Goal: Information Seeking & Learning: Check status

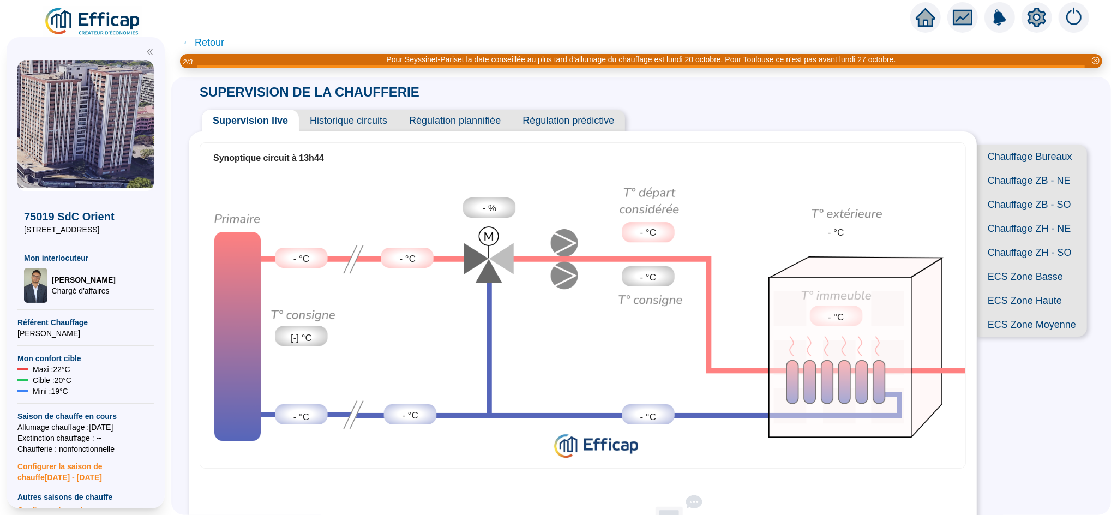
click at [926, 14] on icon "home" at bounding box center [926, 17] width 20 height 15
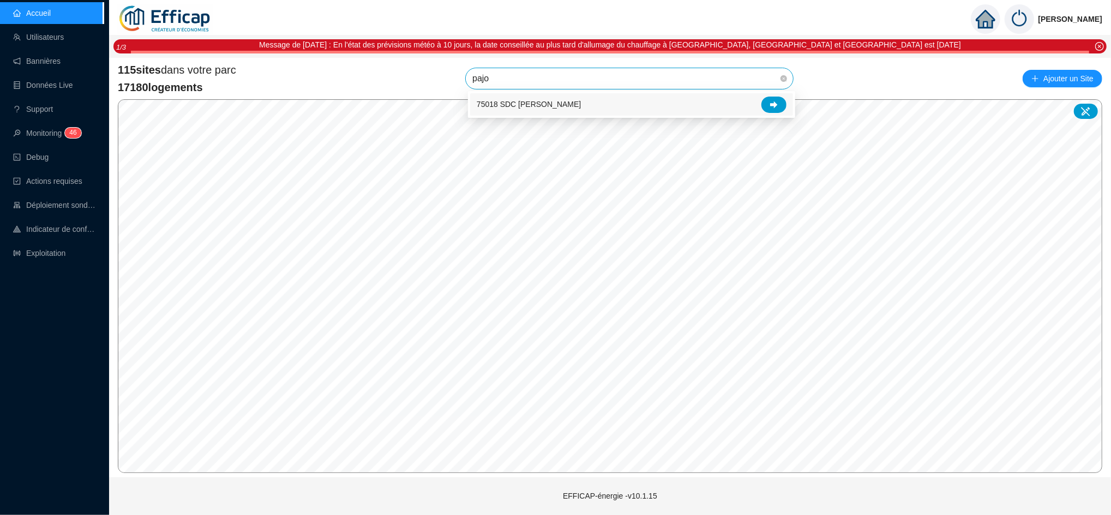
type input "pajol"
click at [775, 99] on div at bounding box center [774, 105] width 25 height 16
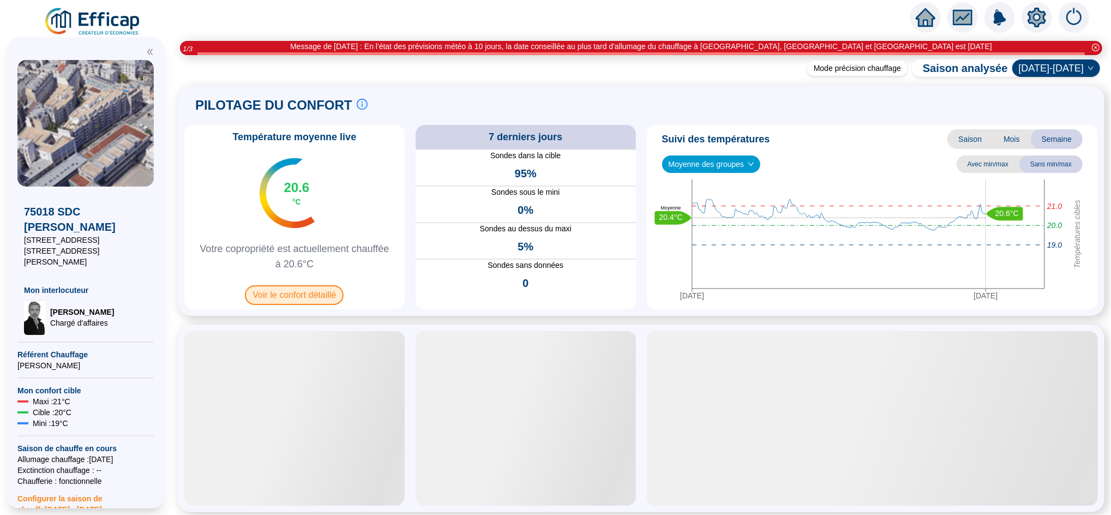
click at [319, 298] on span "Voir le confort détaillé" at bounding box center [294, 295] width 99 height 20
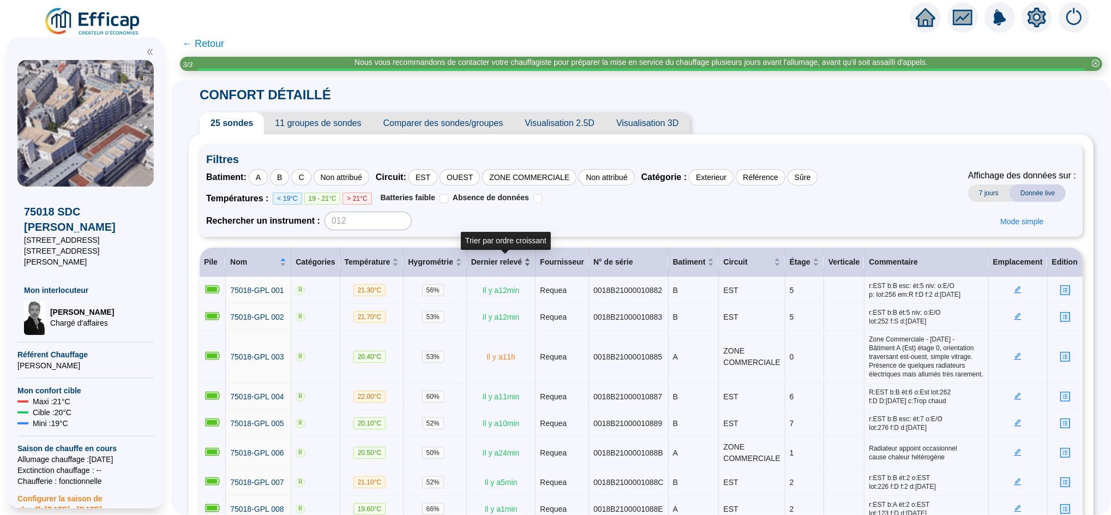
click at [528, 258] on div "Dernier relevé" at bounding box center [500, 261] width 59 height 11
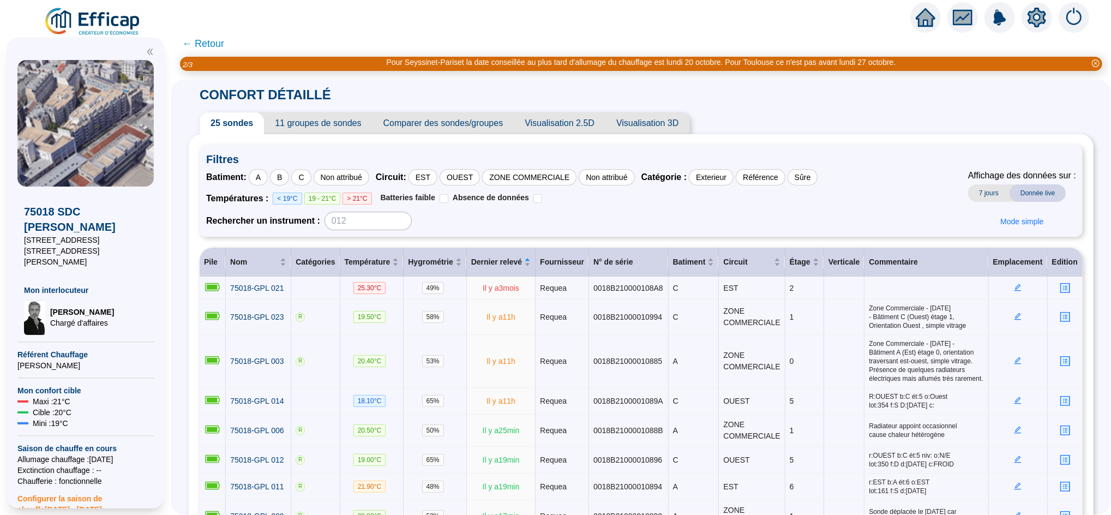
click at [921, 19] on icon "home" at bounding box center [926, 17] width 20 height 15
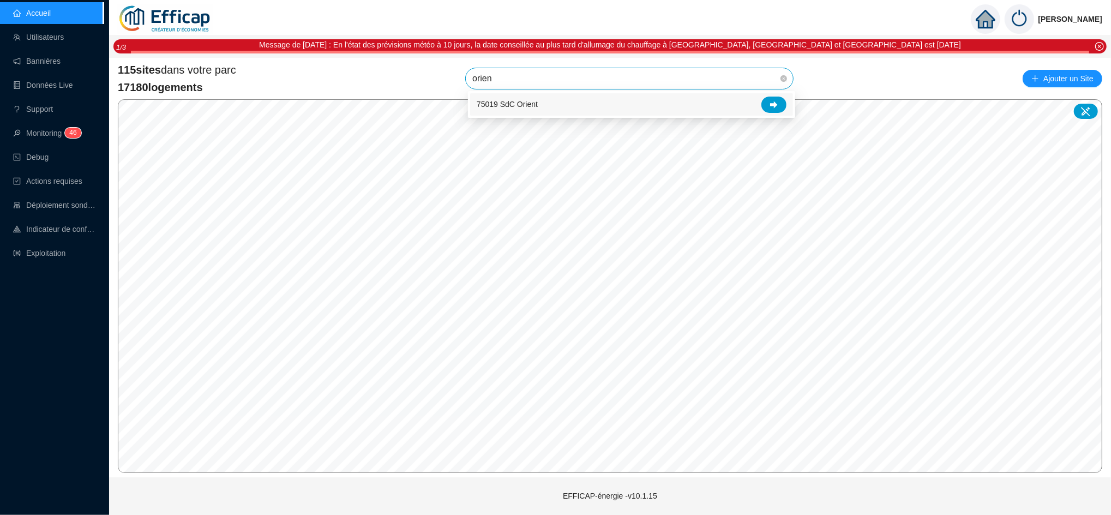
type input "orient"
click at [784, 98] on div "75019 SdC Orient" at bounding box center [632, 105] width 310 height 16
click at [674, 85] on span "75019 SdC Orient" at bounding box center [629, 78] width 314 height 21
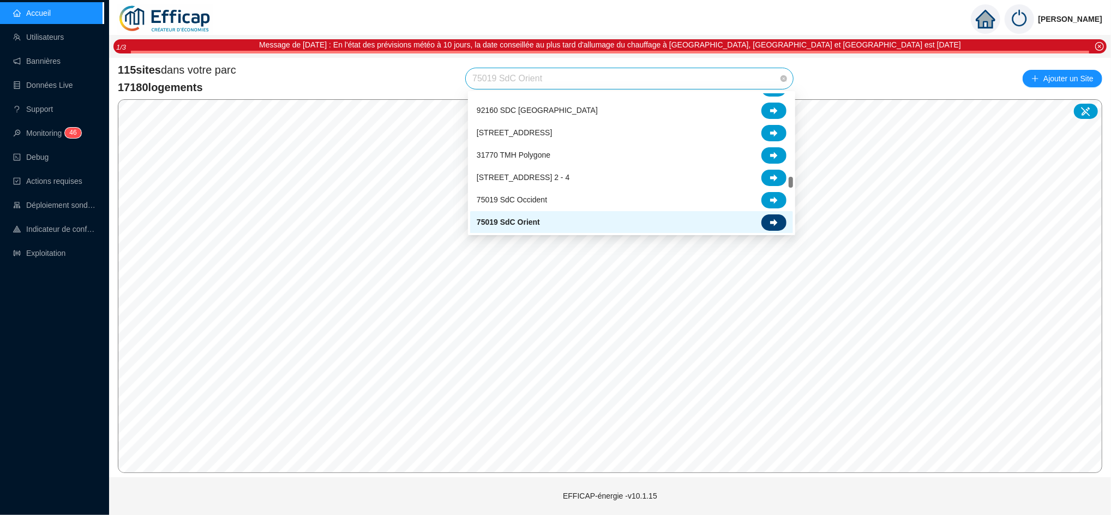
click at [775, 219] on icon at bounding box center [774, 223] width 8 height 8
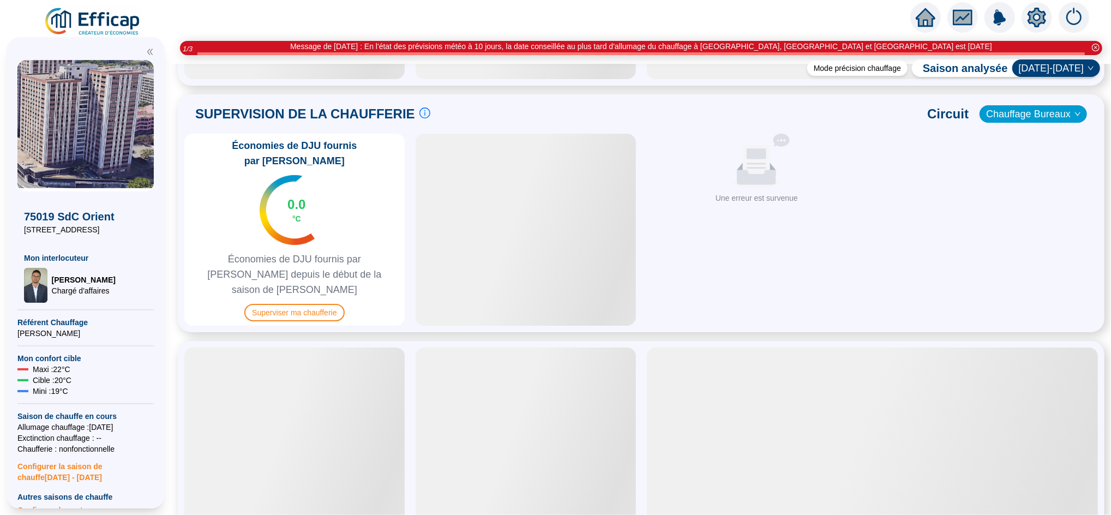
scroll to position [632, 0]
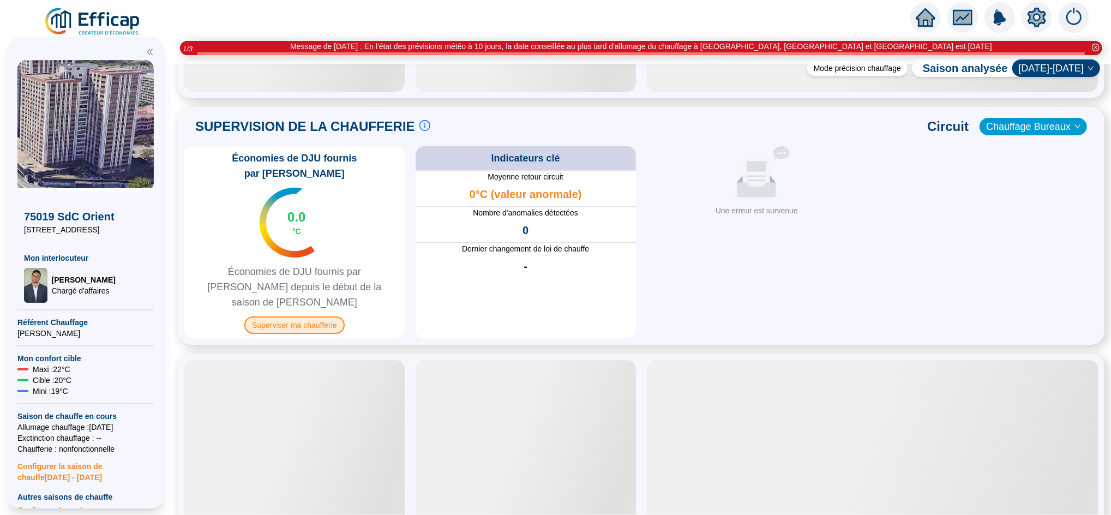
click at [320, 316] on span "Superviser ma chaufferie" at bounding box center [294, 324] width 100 height 17
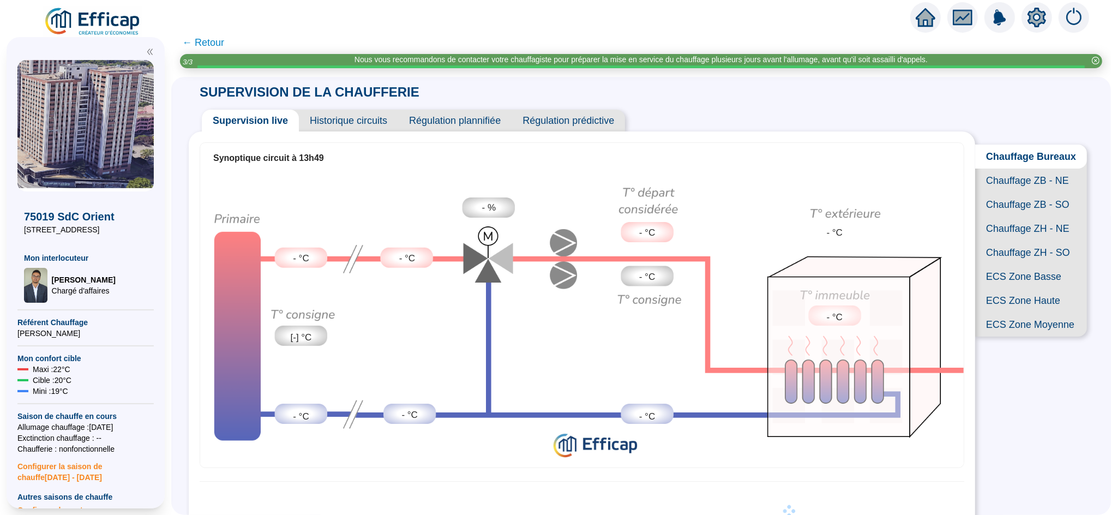
click at [219, 41] on span "← Retour" at bounding box center [203, 42] width 42 height 15
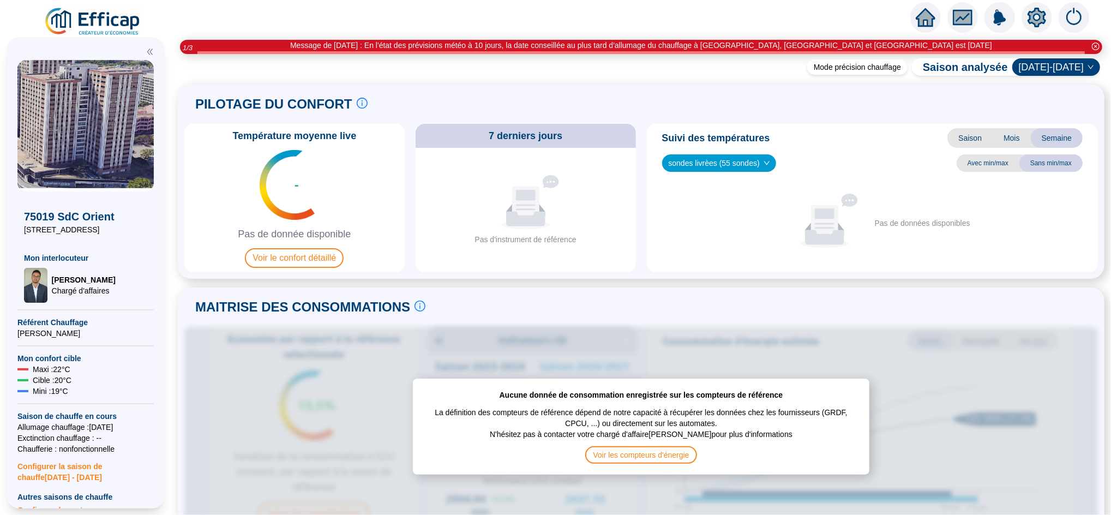
click at [932, 19] on icon "home" at bounding box center [926, 17] width 20 height 19
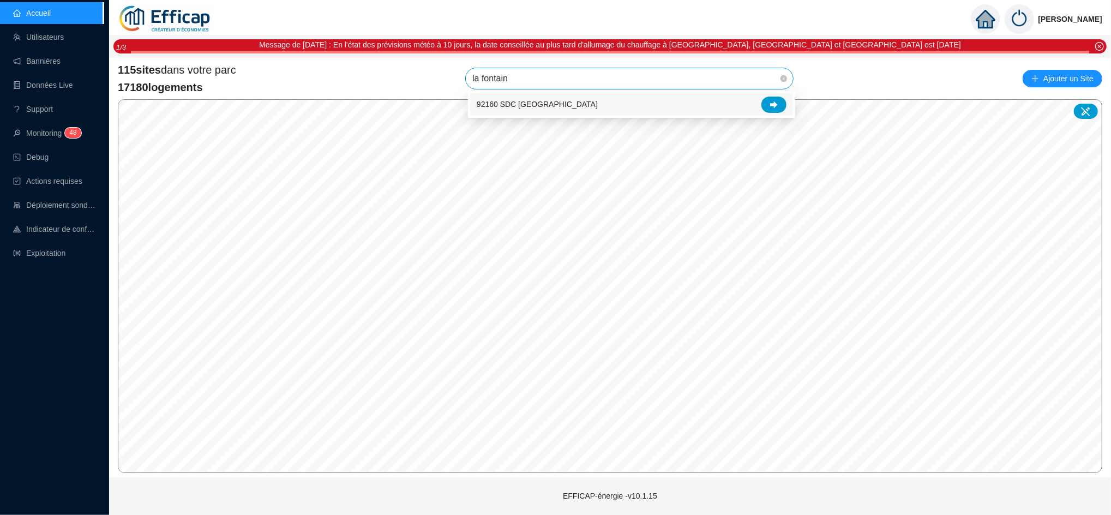
type input "la fontaine"
click at [770, 103] on icon at bounding box center [774, 105] width 8 height 8
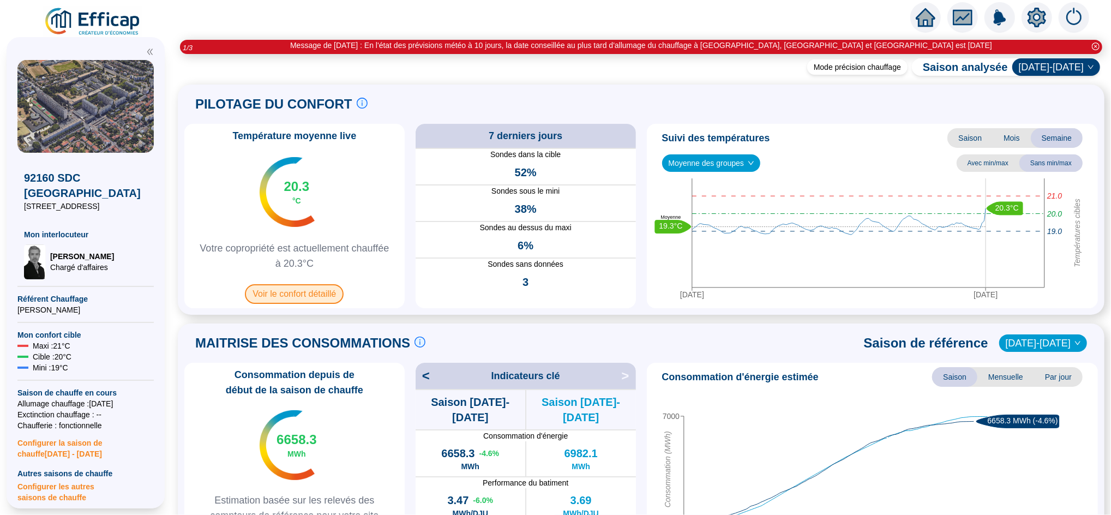
click at [304, 287] on span "Voir le confort détaillé" at bounding box center [294, 294] width 99 height 20
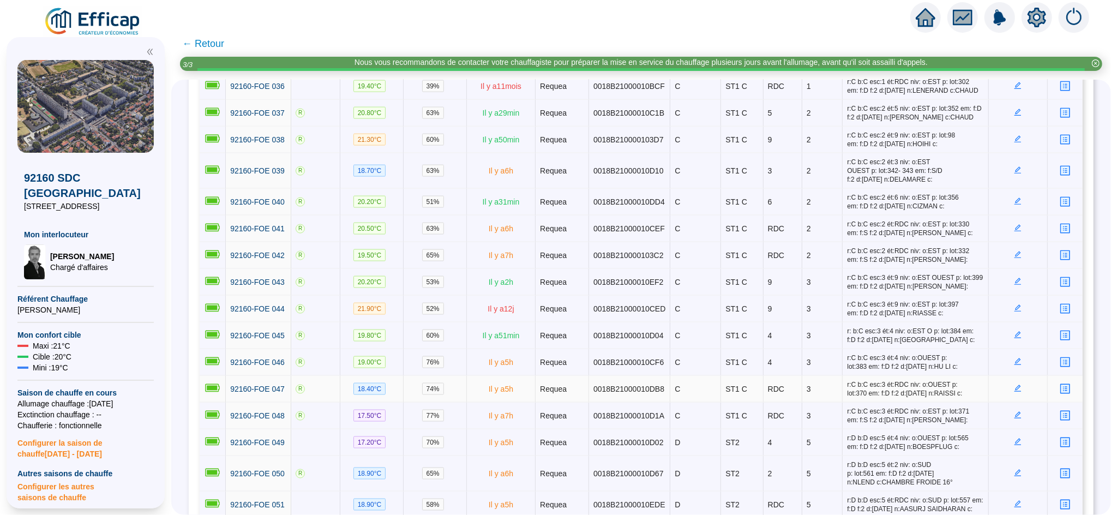
scroll to position [1201, 0]
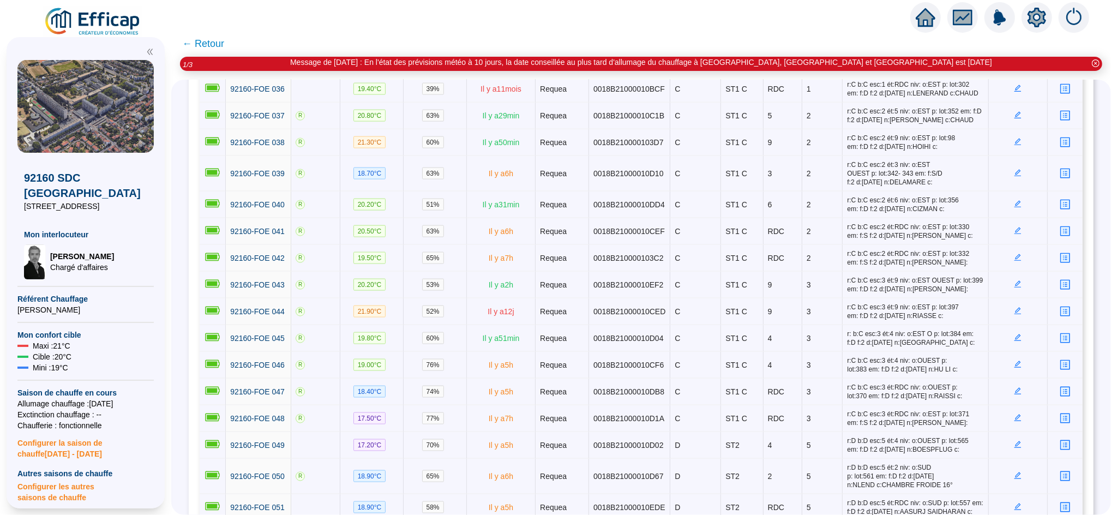
click at [224, 39] on span "← Retour" at bounding box center [203, 43] width 42 height 15
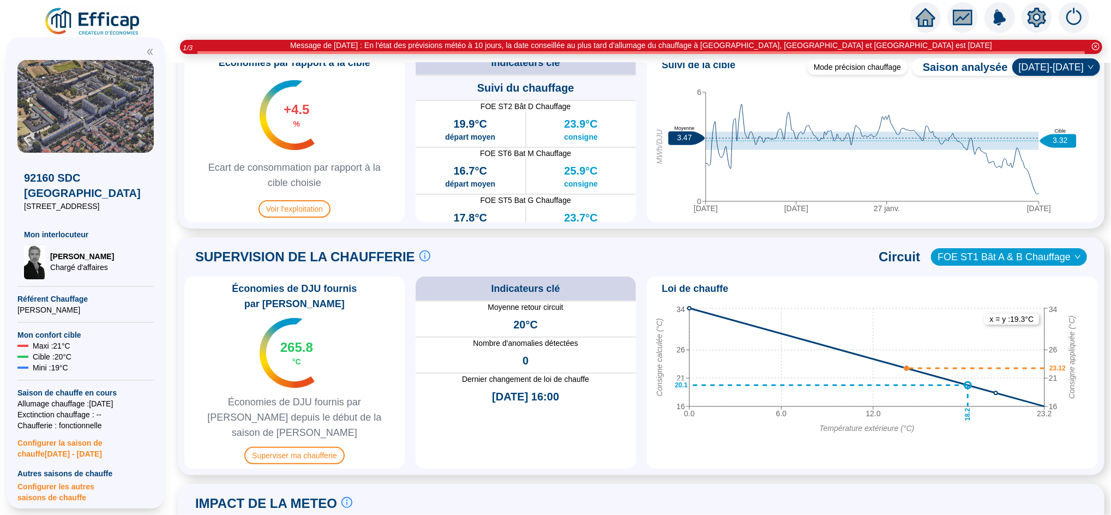
scroll to position [567, 0]
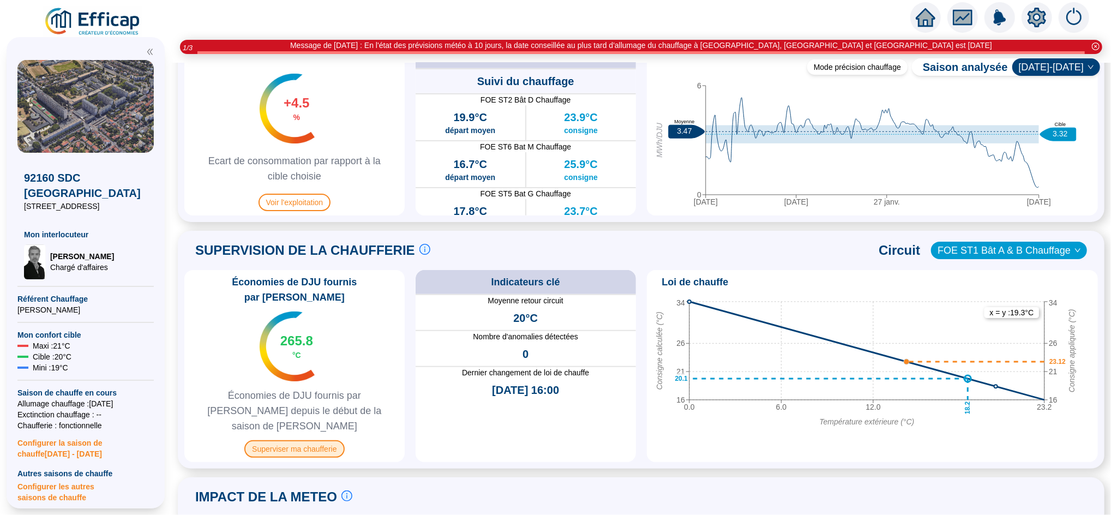
click at [310, 440] on span "Superviser ma chaufferie" at bounding box center [294, 448] width 100 height 17
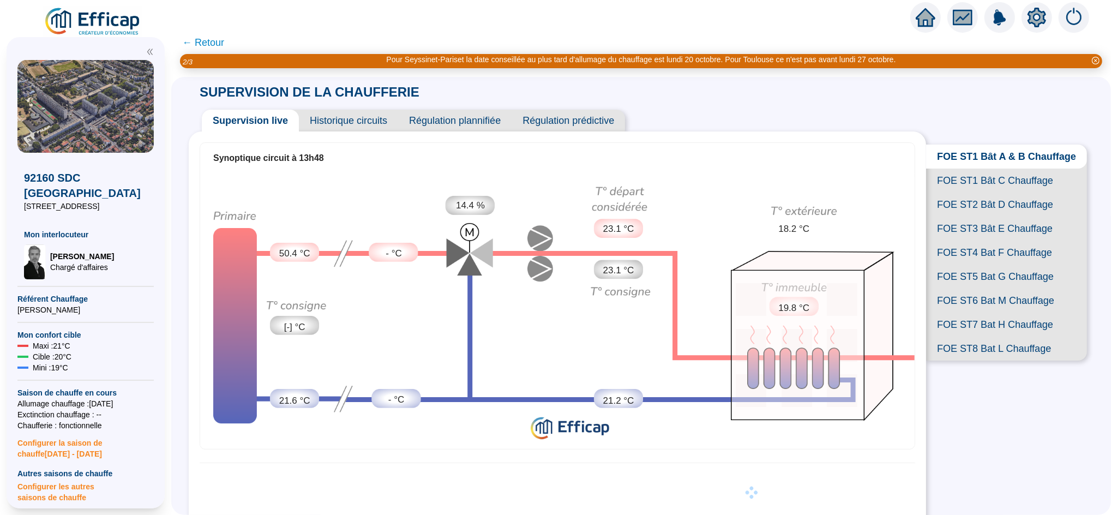
click at [980, 190] on span "FOE ST1 Bât C Chauffage" at bounding box center [1006, 181] width 161 height 24
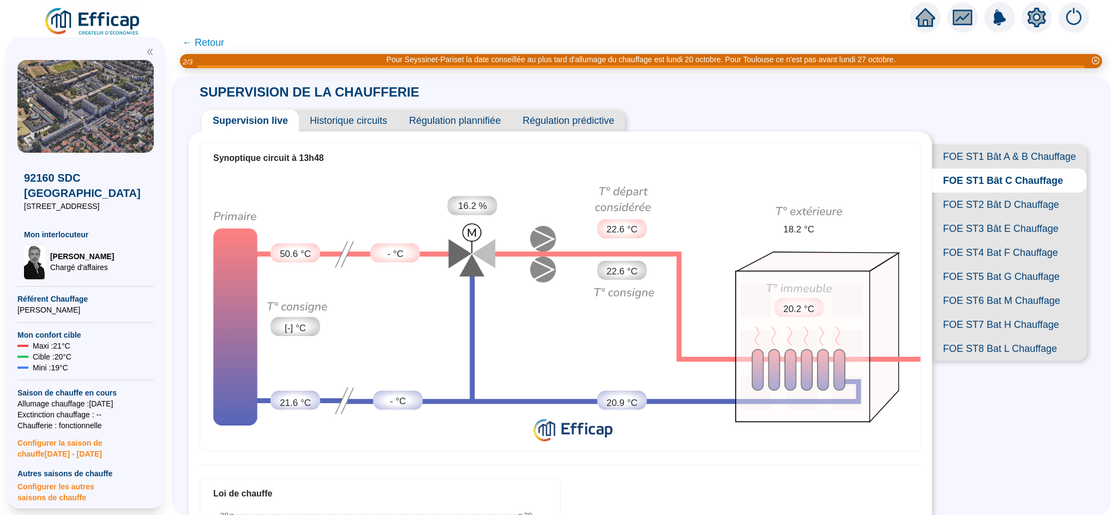
click at [978, 217] on span "FOE ST2 Bât D Chauffage" at bounding box center [1009, 205] width 155 height 24
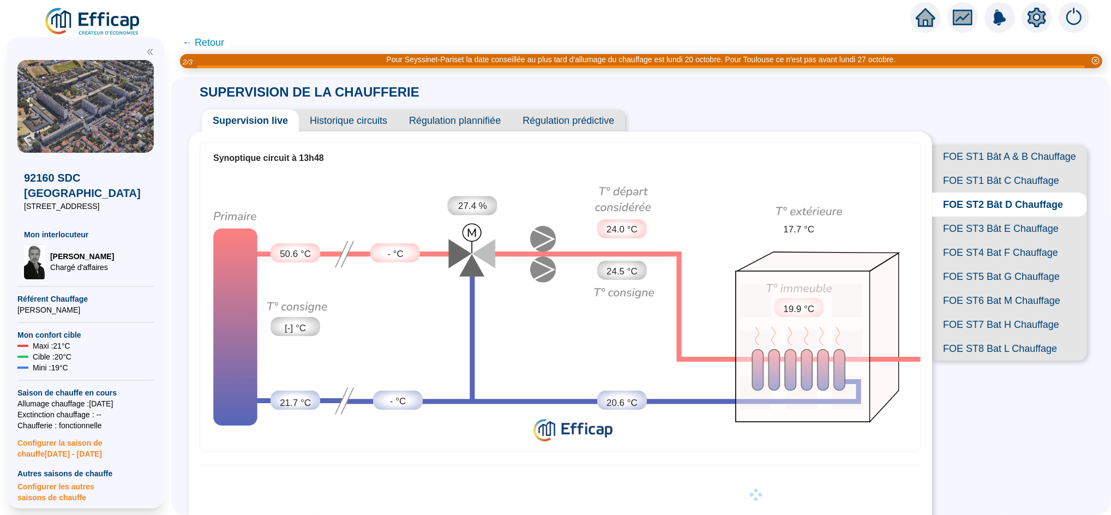
click at [980, 241] on span "FOE ST3 Bât E Chauffage" at bounding box center [1009, 229] width 155 height 24
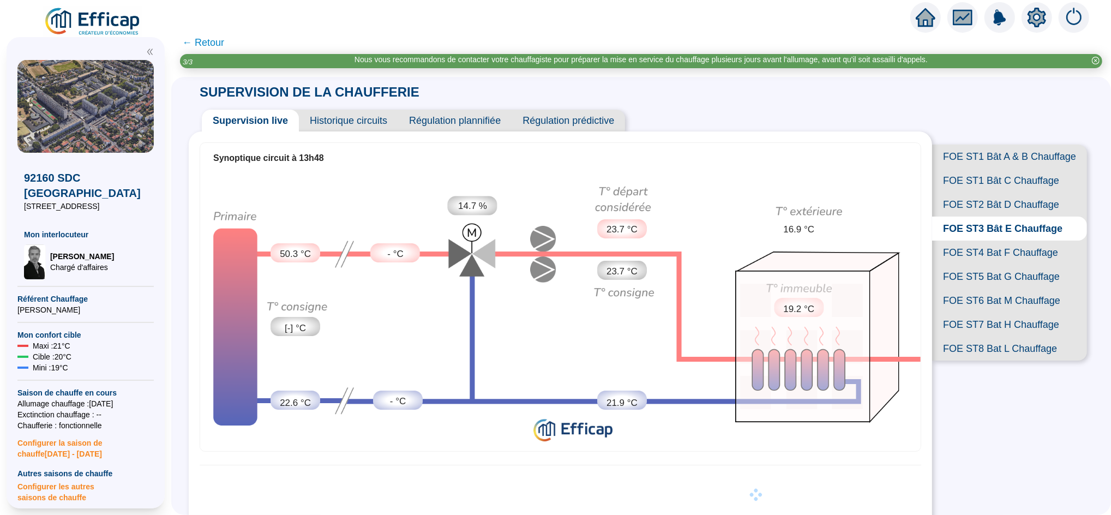
click at [977, 265] on span "FOE ST4 Bat F Chauffage" at bounding box center [1009, 253] width 155 height 24
click at [977, 289] on span "FOE ST5 Bat G Chauffage" at bounding box center [1009, 277] width 155 height 24
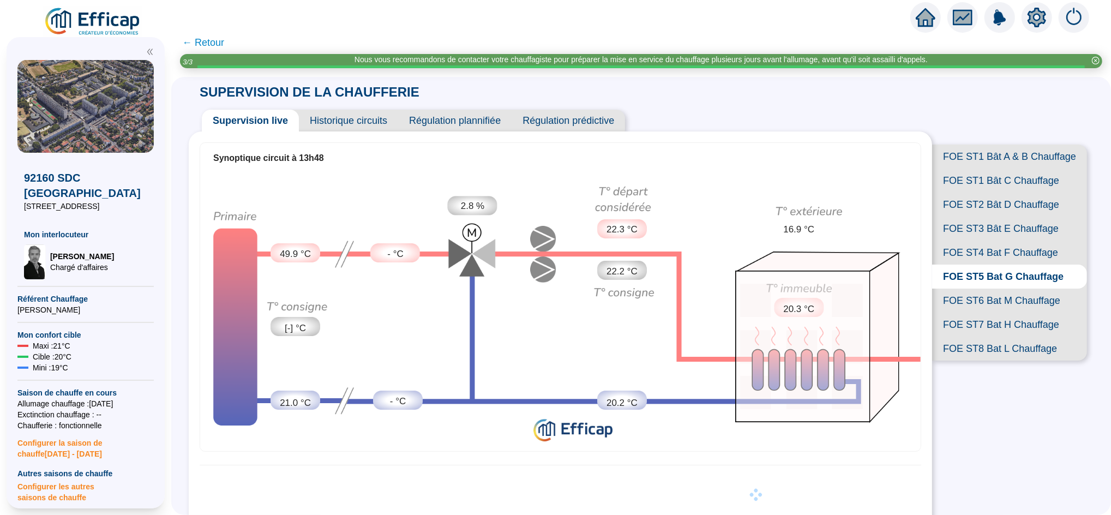
click at [971, 313] on span "FOE ST6 Bat M Chauffage" at bounding box center [1009, 301] width 155 height 24
click at [964, 337] on span "FOE ST7 Bat H Chauffage" at bounding box center [1009, 325] width 155 height 24
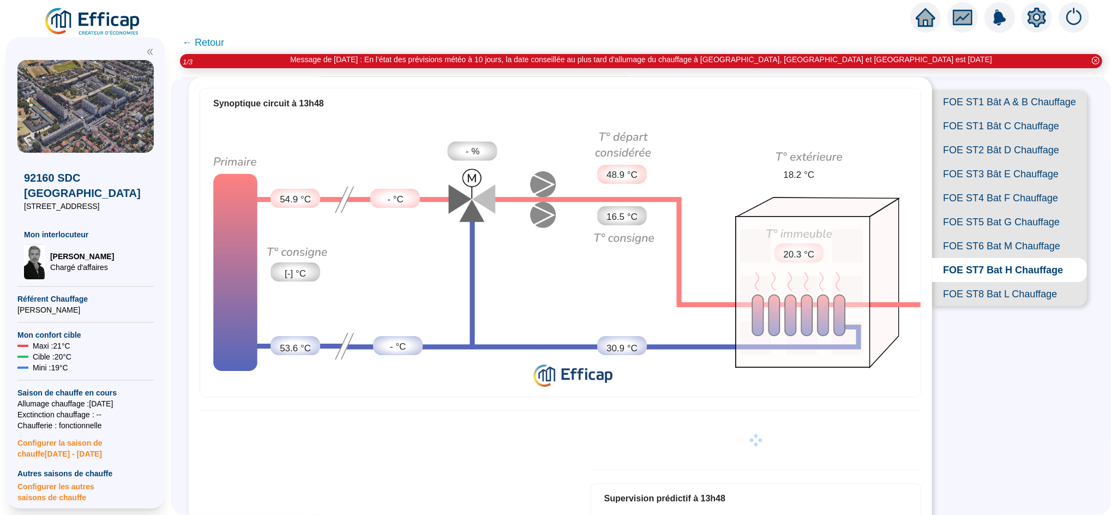
scroll to position [56, 0]
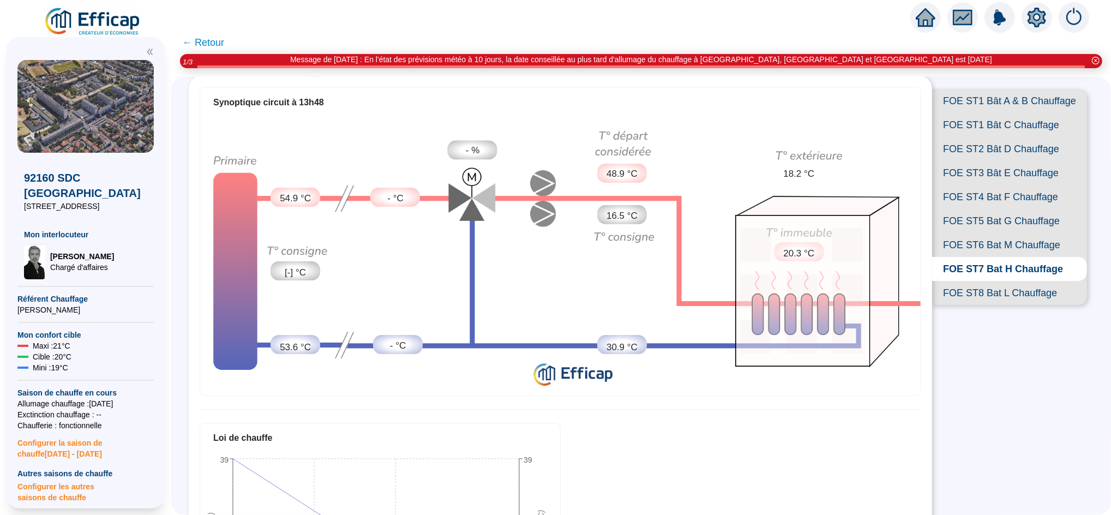
click at [983, 305] on span "FOE ST8 Bat L Chauffage" at bounding box center [1009, 293] width 155 height 24
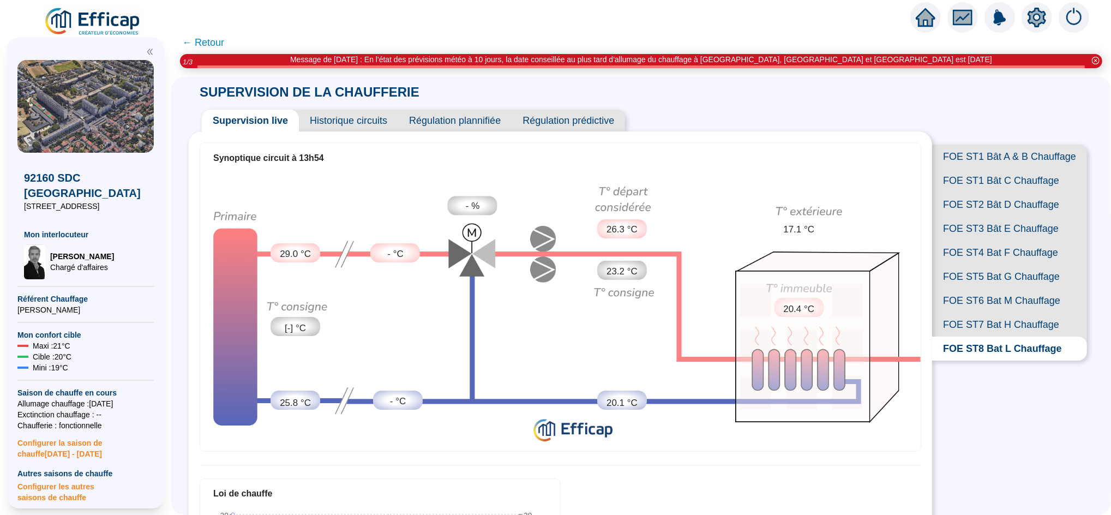
click at [997, 161] on span "FOE ST1 Bât A & B Chauffage" at bounding box center [1009, 157] width 155 height 24
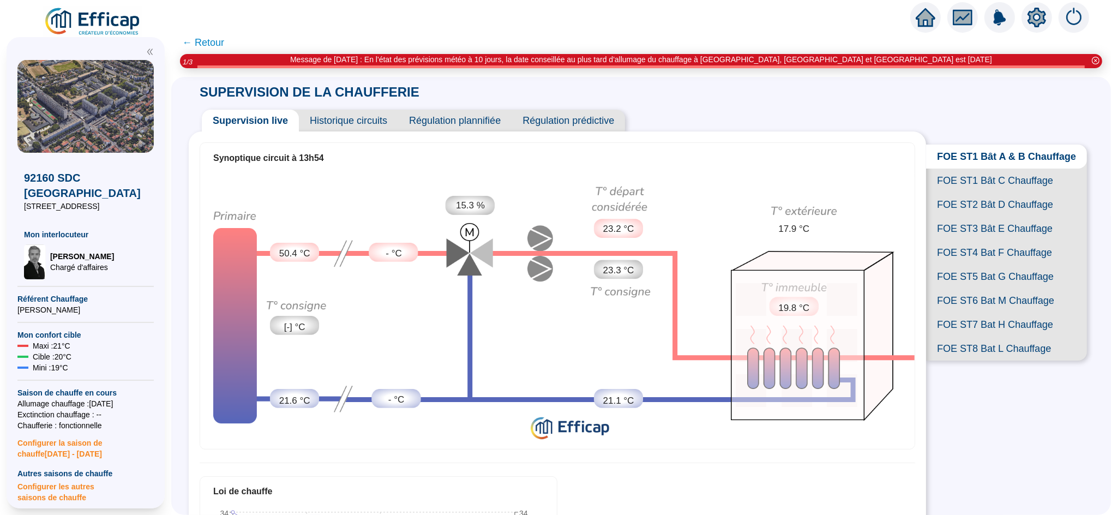
click at [359, 127] on span "Historique circuits" at bounding box center [348, 121] width 99 height 22
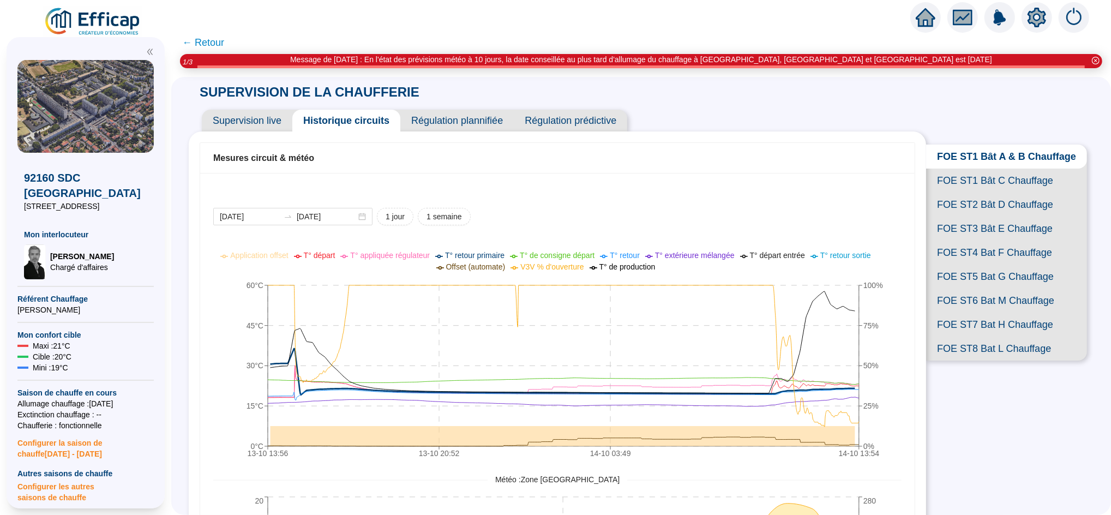
click at [223, 41] on span "← Retour" at bounding box center [203, 42] width 42 height 15
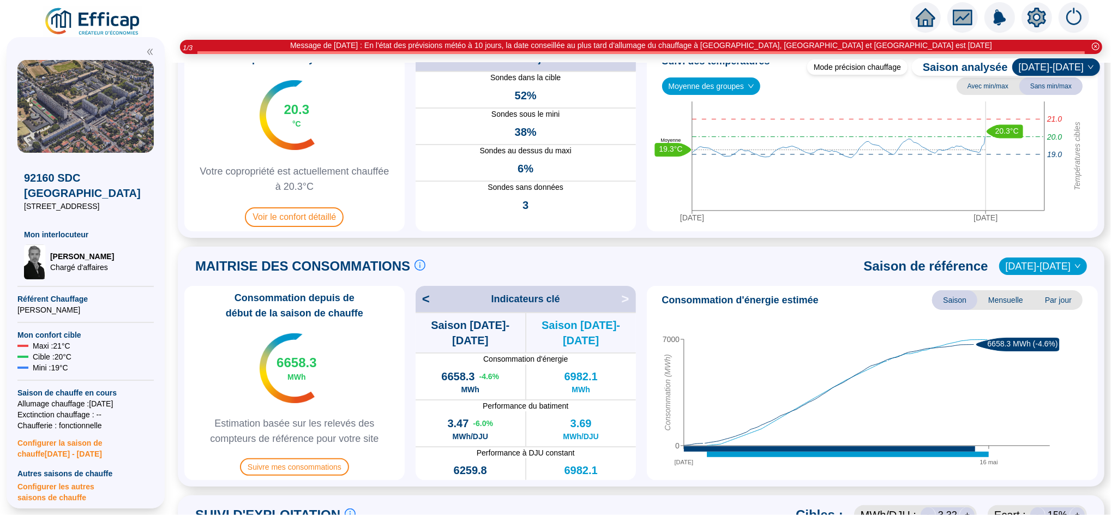
scroll to position [83, 0]
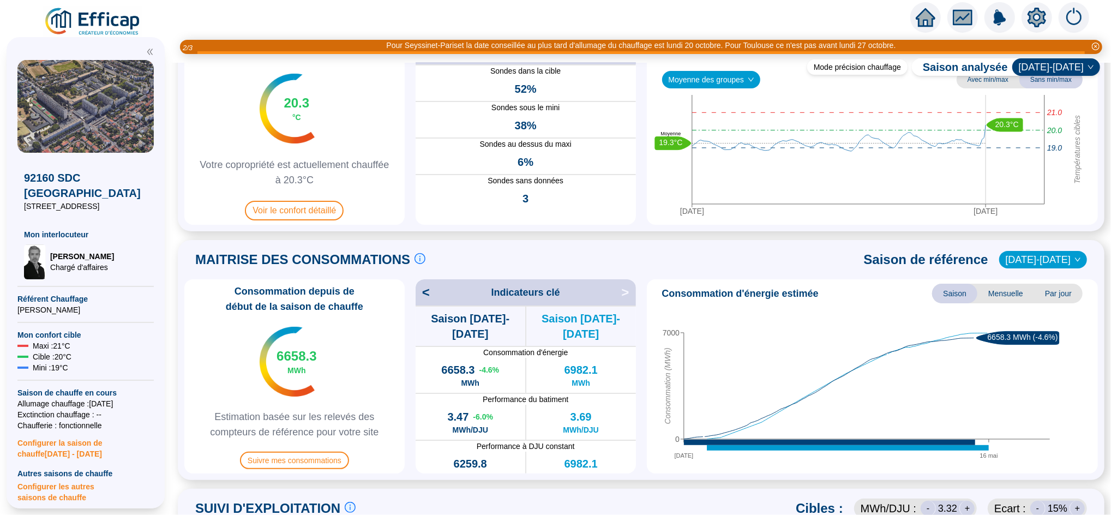
click at [1042, 262] on span "[DATE]-[DATE]" at bounding box center [1043, 260] width 75 height 16
click at [1039, 277] on div "2023-2024" at bounding box center [1042, 281] width 52 height 11
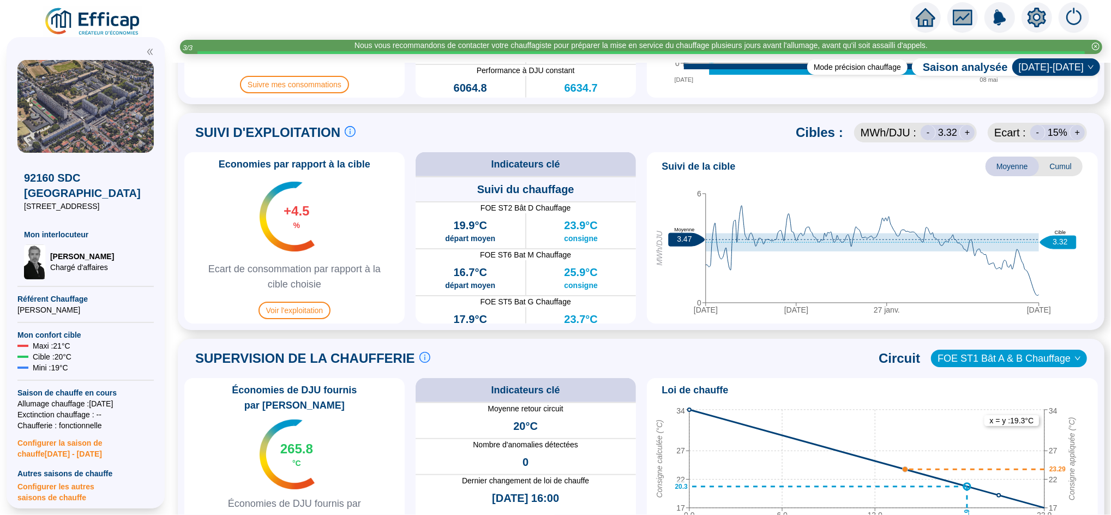
scroll to position [459, 0]
click at [1048, 170] on span "Cumul" at bounding box center [1061, 167] width 44 height 20
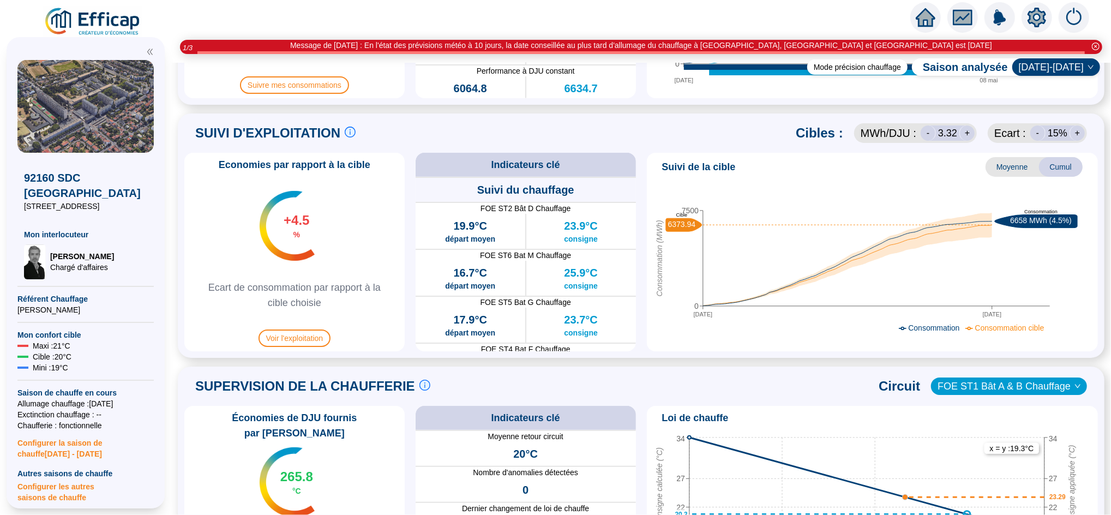
click at [1007, 162] on span "Moyenne" at bounding box center [1012, 167] width 53 height 20
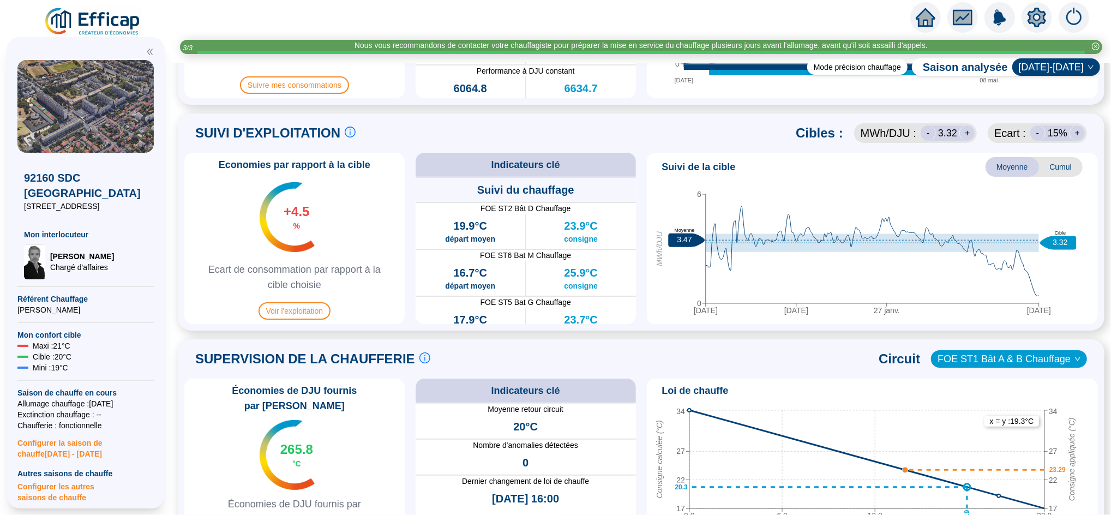
scroll to position [0, 0]
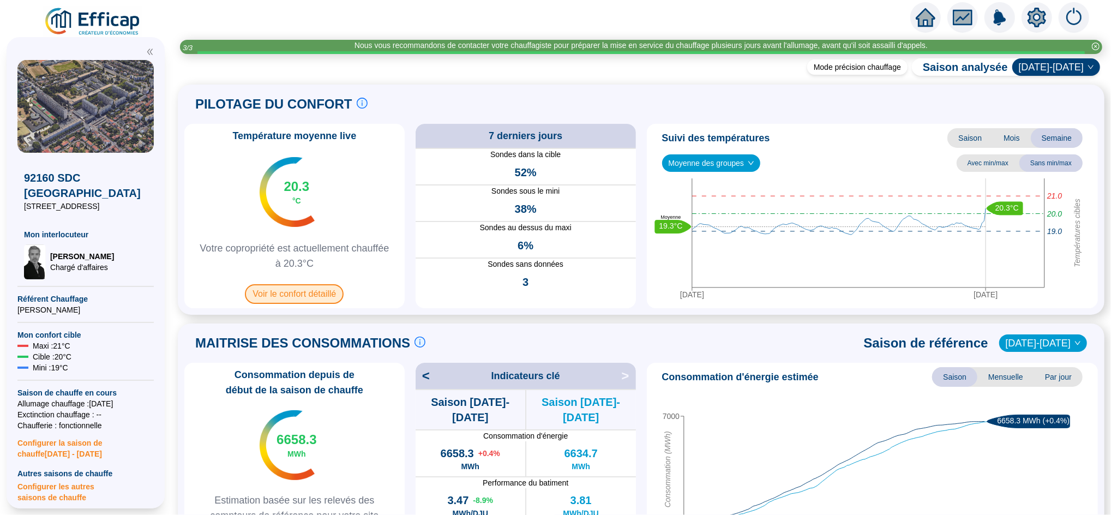
click at [307, 289] on span "Voir le confort détaillé" at bounding box center [294, 294] width 99 height 20
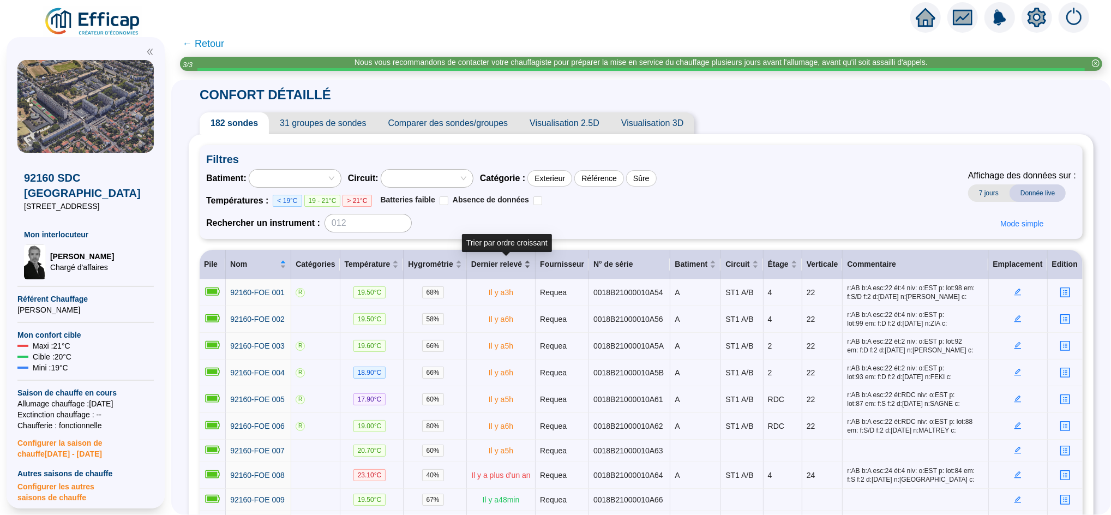
click at [530, 264] on div "Dernier relevé" at bounding box center [500, 264] width 59 height 11
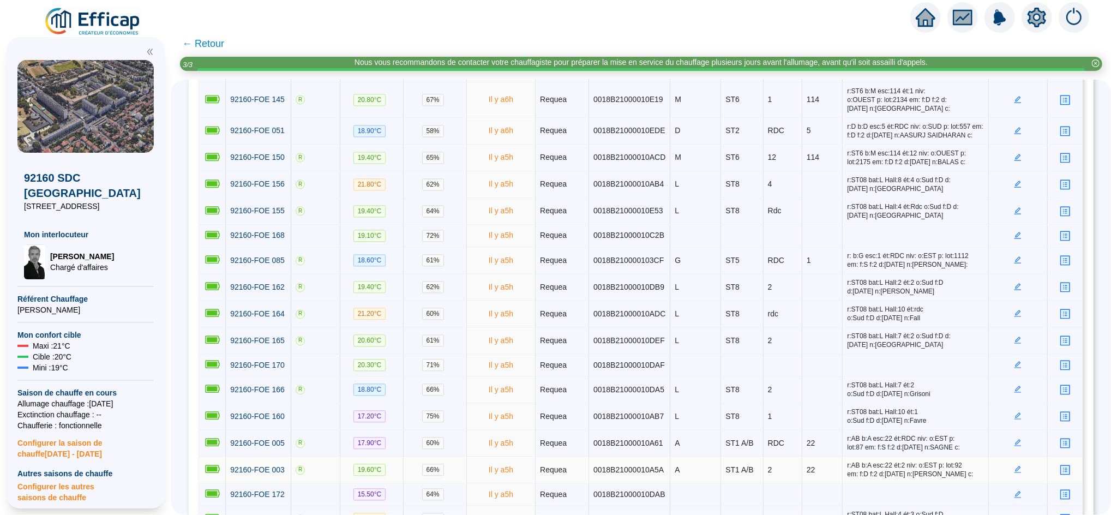
scroll to position [1877, 0]
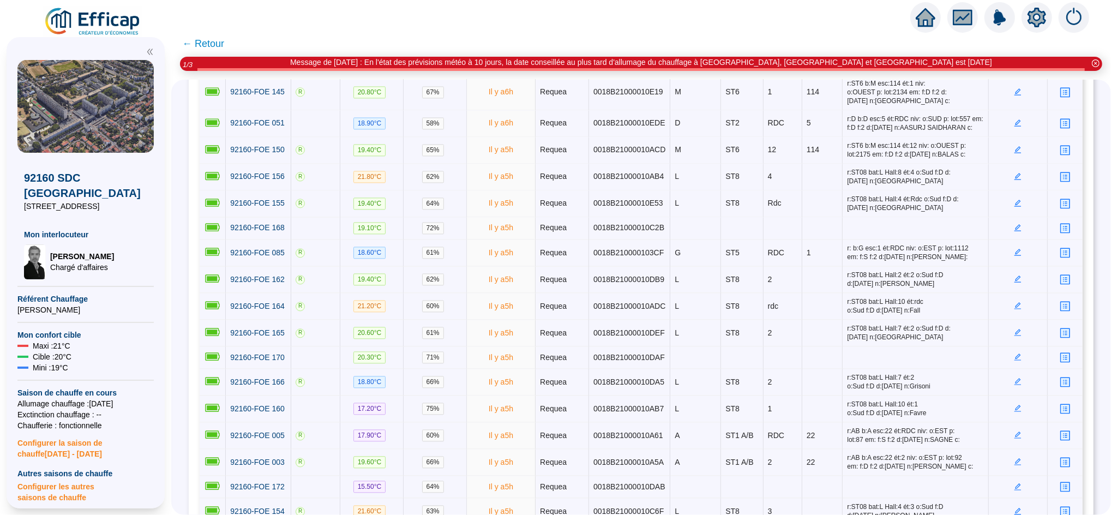
click at [214, 44] on span "← Retour" at bounding box center [203, 43] width 42 height 15
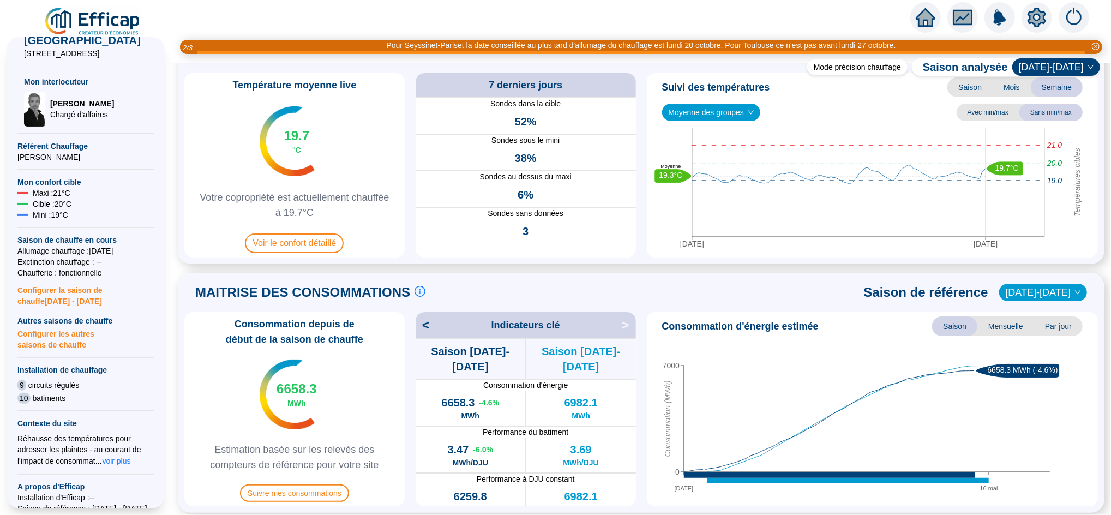
scroll to position [147, 0]
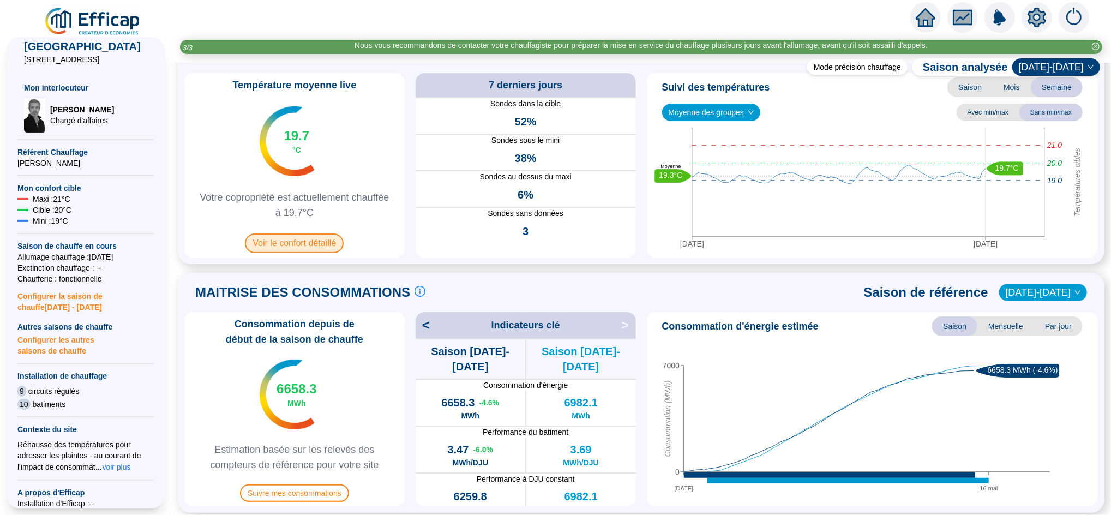
click at [290, 235] on span "Voir le confort détaillé" at bounding box center [294, 244] width 99 height 20
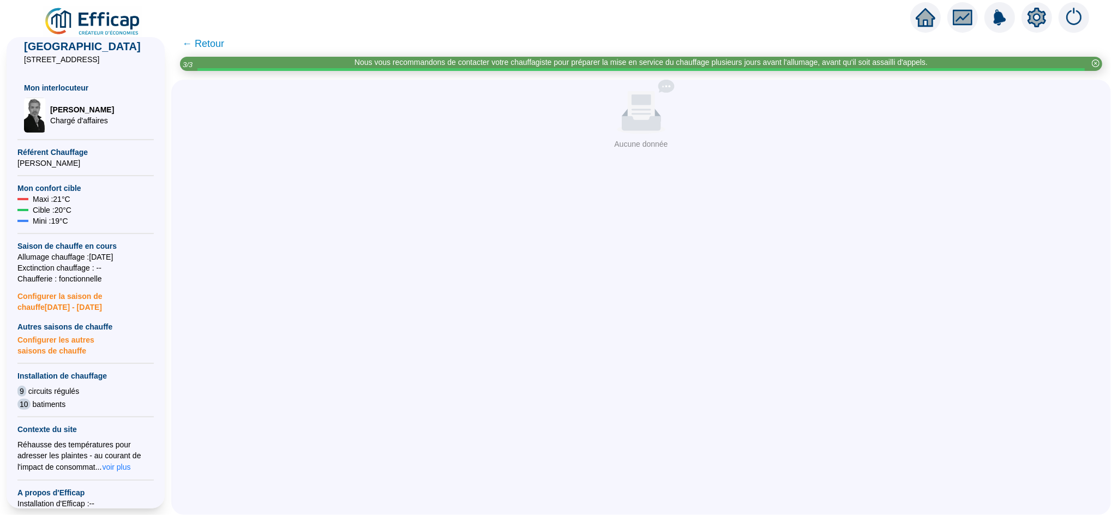
click at [218, 42] on span "← Retour" at bounding box center [203, 43] width 42 height 15
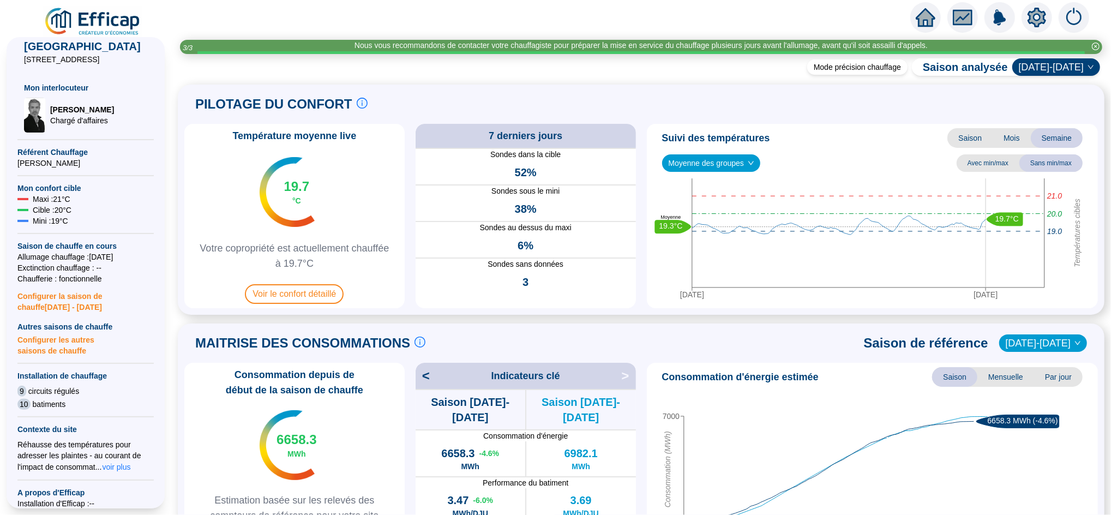
click at [296, 304] on div "Température moyenne live 19.7 °C Votre copropriété est actuellement chauffée à …" at bounding box center [294, 216] width 220 height 184
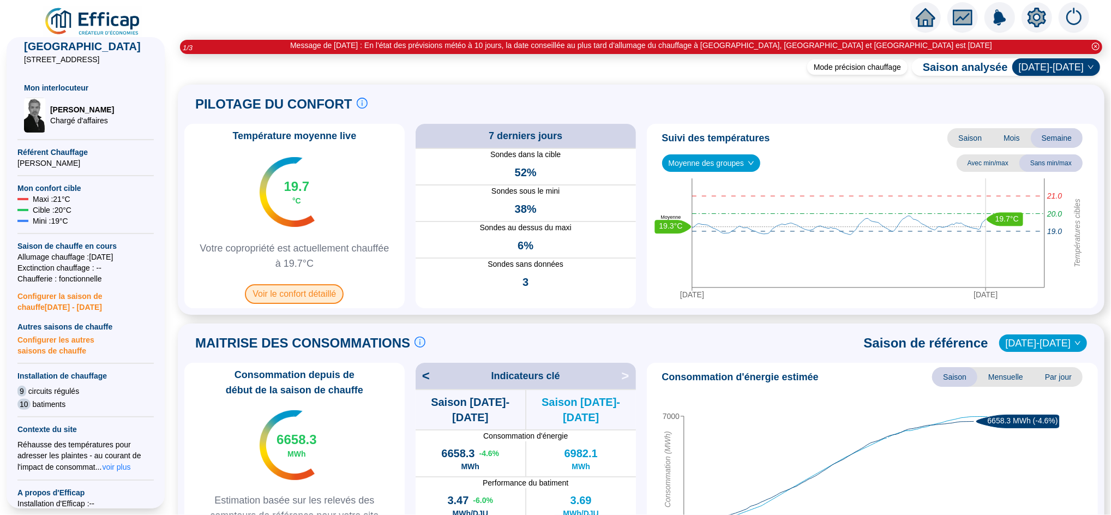
click at [320, 292] on span "Voir le confort détaillé" at bounding box center [294, 294] width 99 height 20
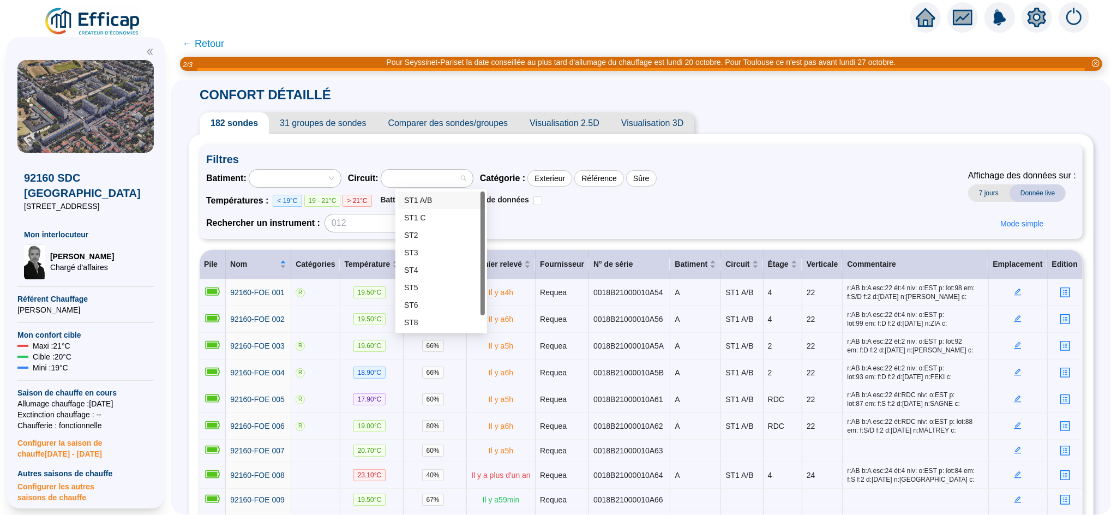
click at [432, 170] on div at bounding box center [427, 178] width 92 height 17
click at [304, 173] on div at bounding box center [290, 178] width 76 height 15
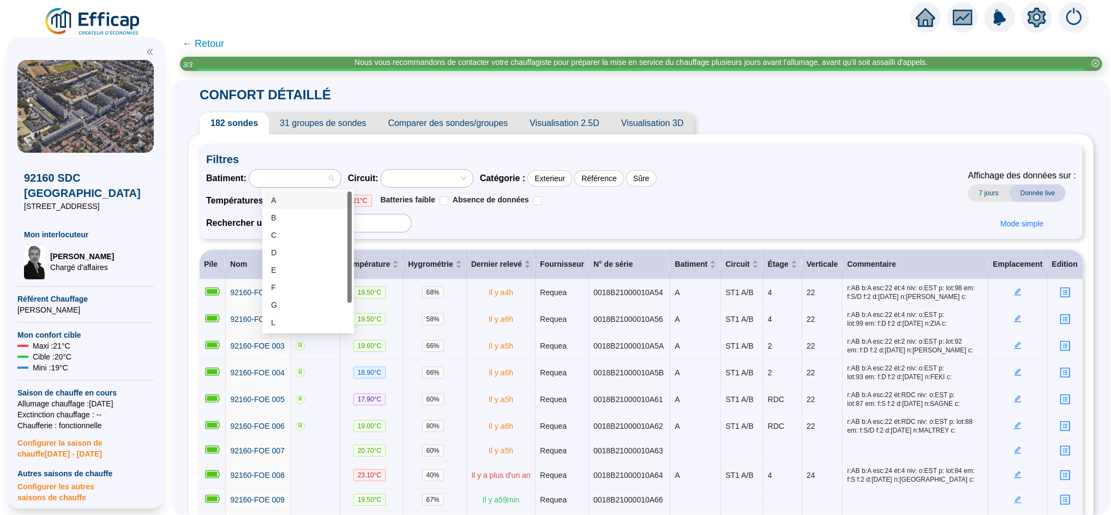
click at [301, 200] on div "A" at bounding box center [308, 200] width 74 height 11
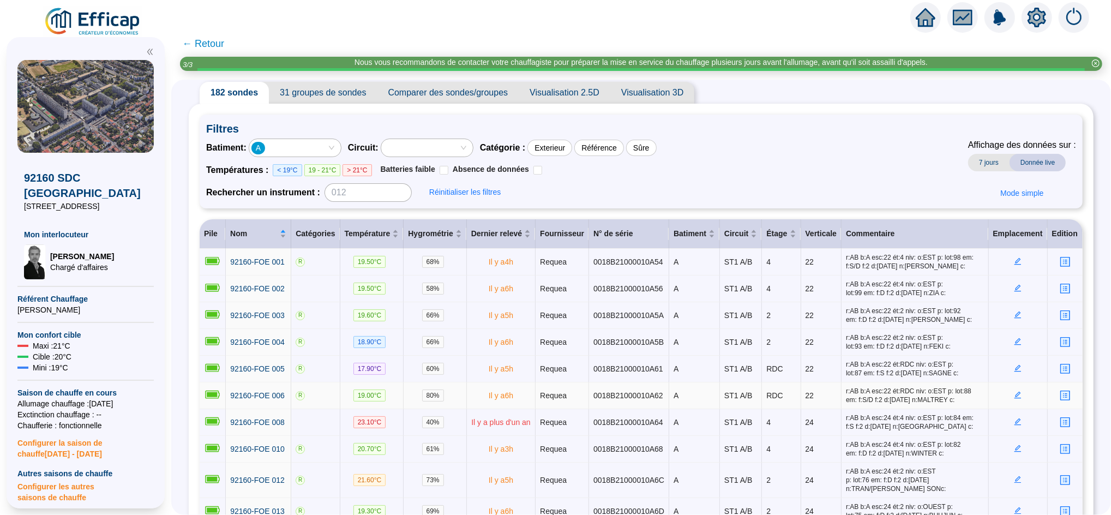
scroll to position [29, 0]
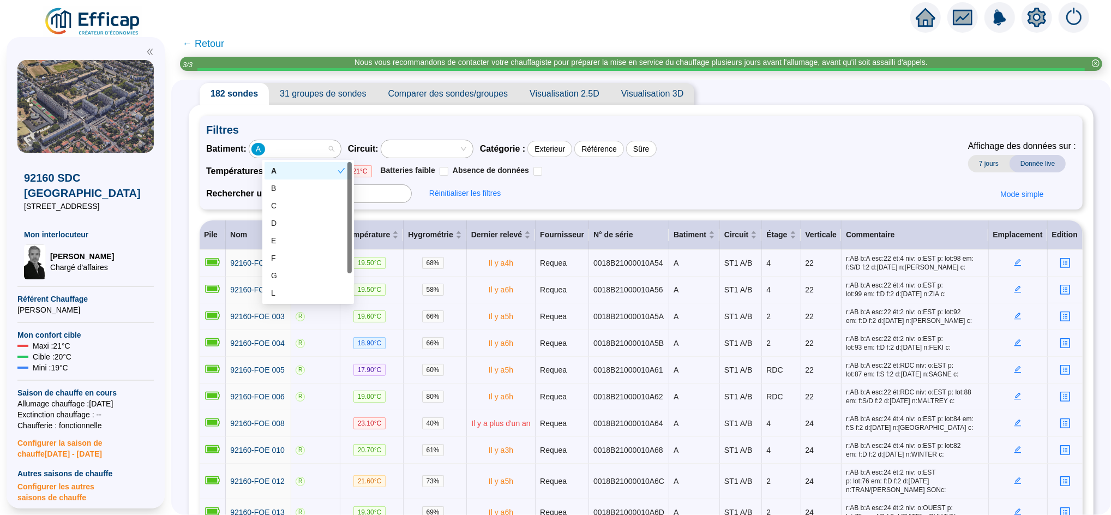
click at [299, 152] on div "A" at bounding box center [290, 148] width 76 height 15
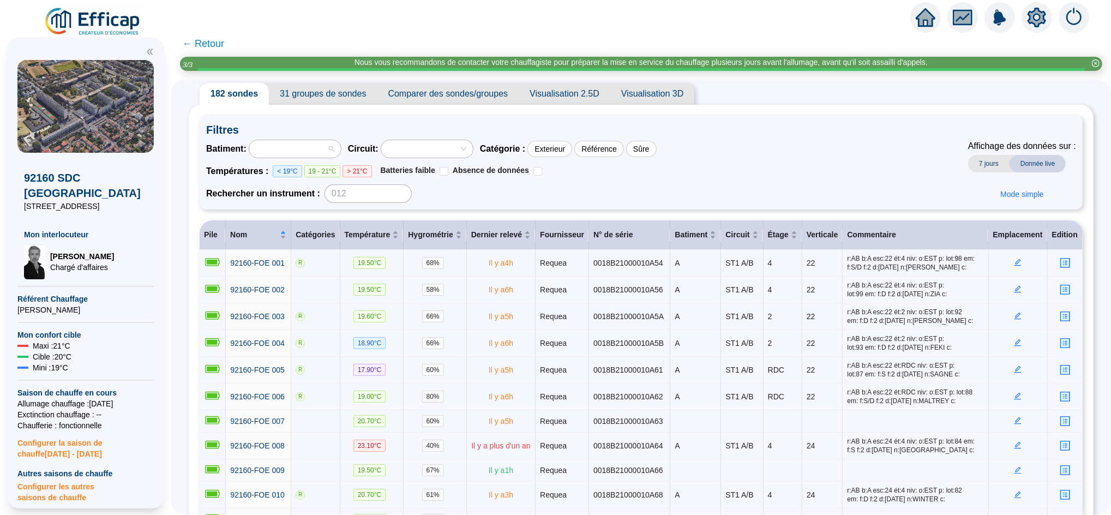
click at [293, 150] on div at bounding box center [290, 148] width 76 height 15
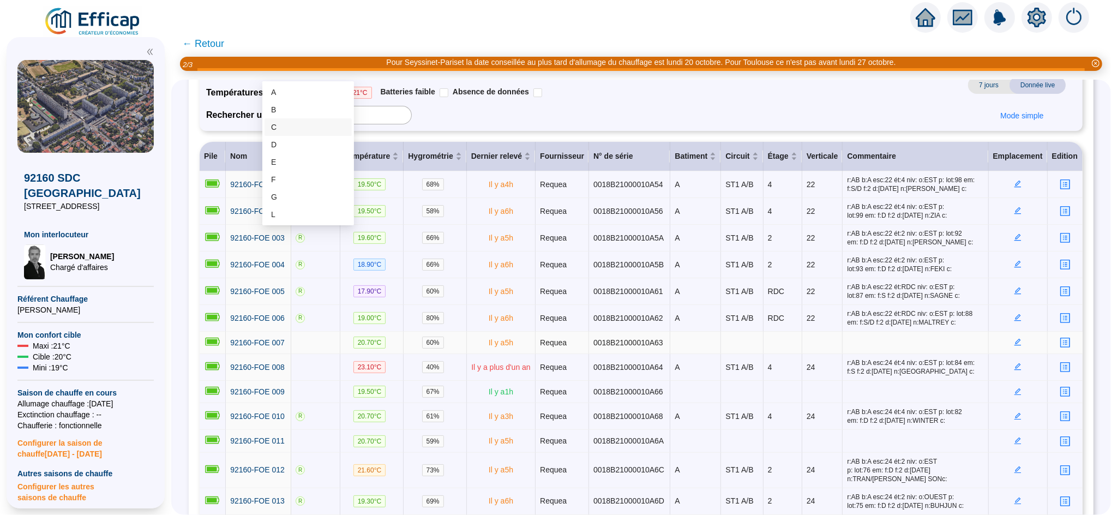
scroll to position [205, 0]
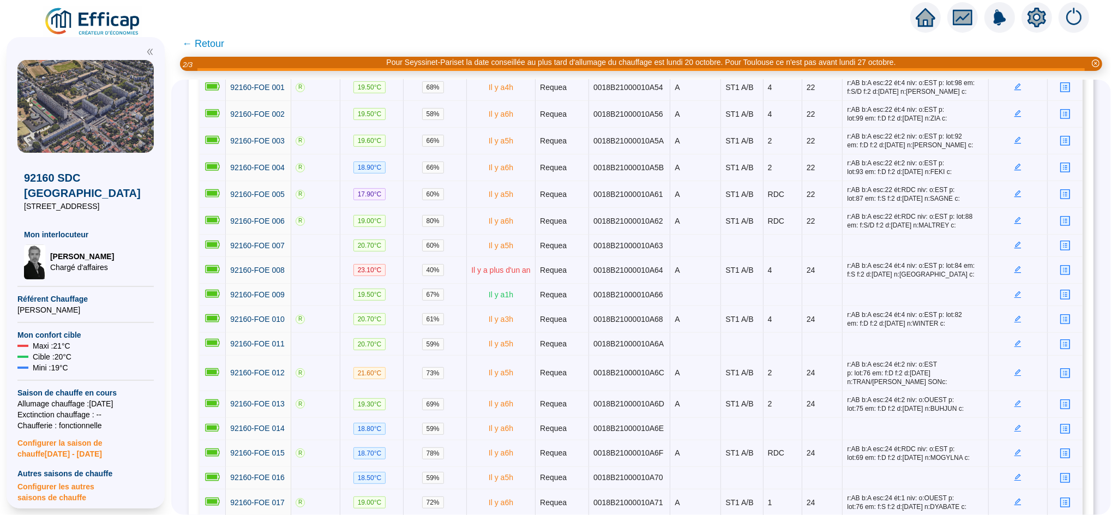
click at [411, 38] on span "← Retour" at bounding box center [641, 44] width 940 height 26
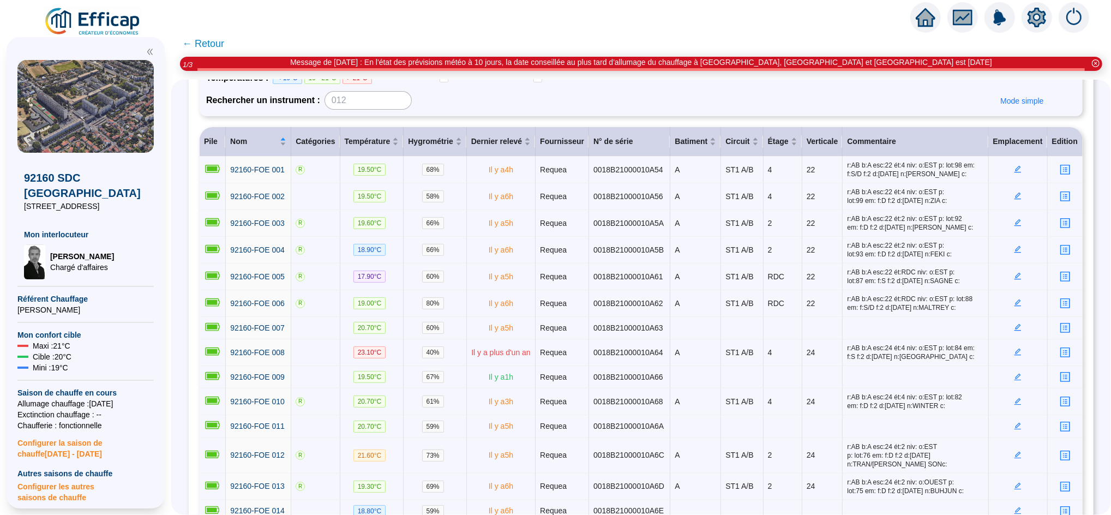
scroll to position [0, 0]
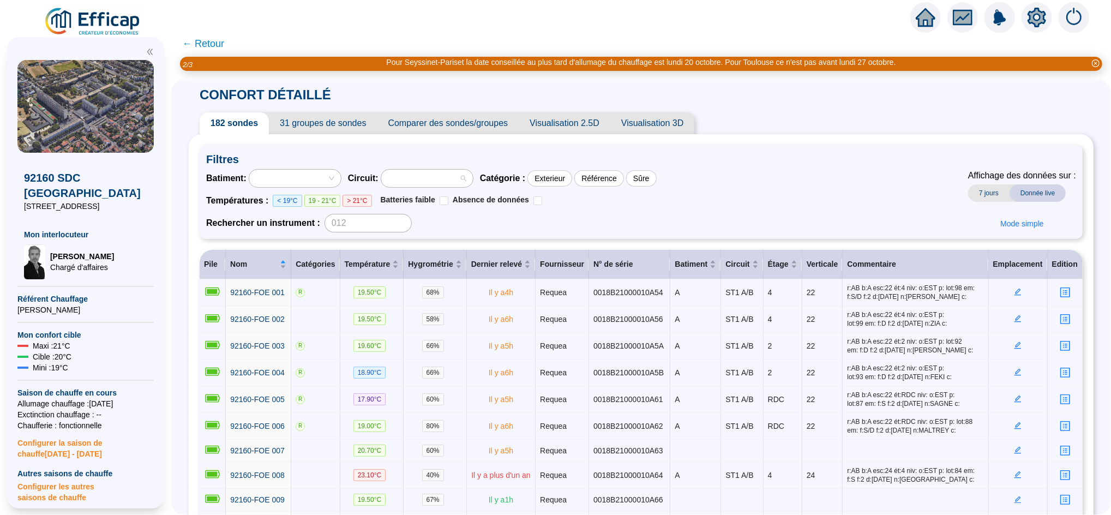
click at [423, 179] on div at bounding box center [422, 178] width 76 height 15
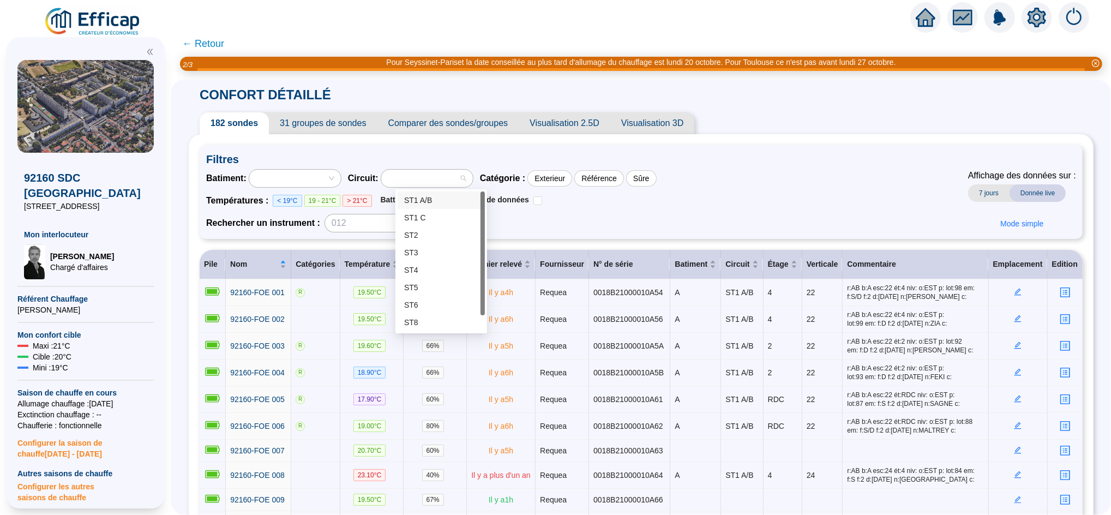
click at [454, 201] on div "ST1 A/B" at bounding box center [441, 200] width 74 height 11
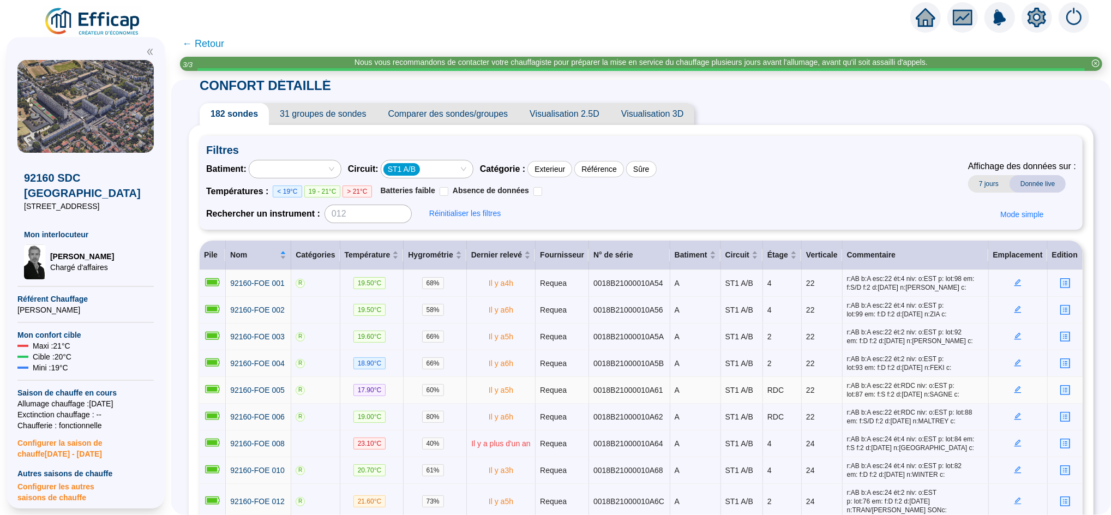
scroll to position [7, 0]
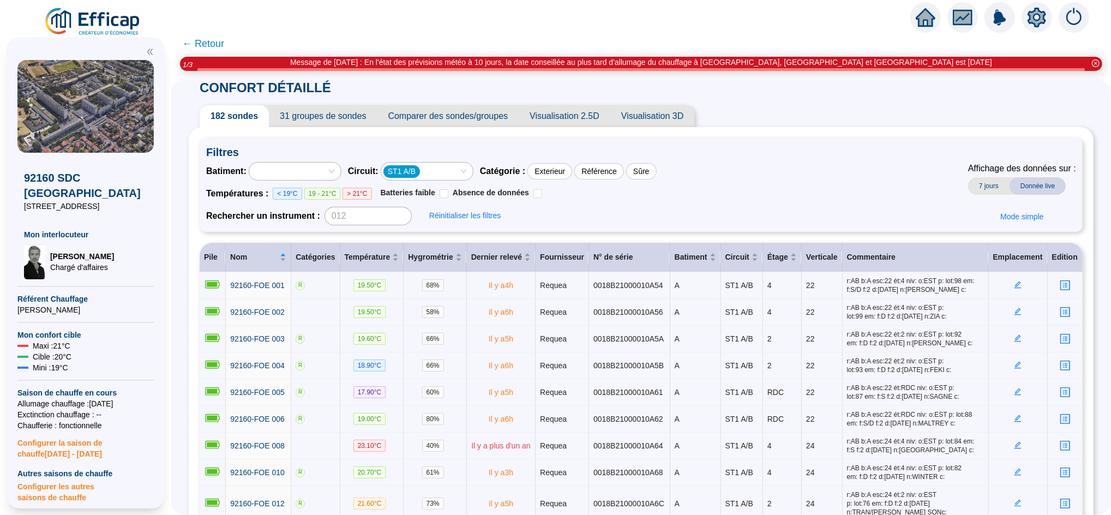
click at [342, 115] on span "31 groupes de sondes" at bounding box center [323, 116] width 108 height 22
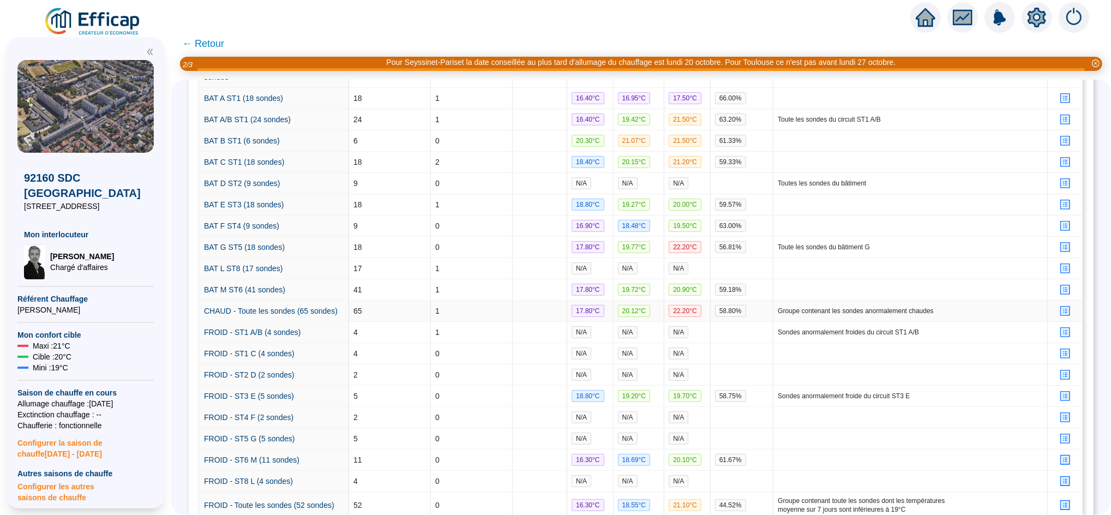
scroll to position [282, 0]
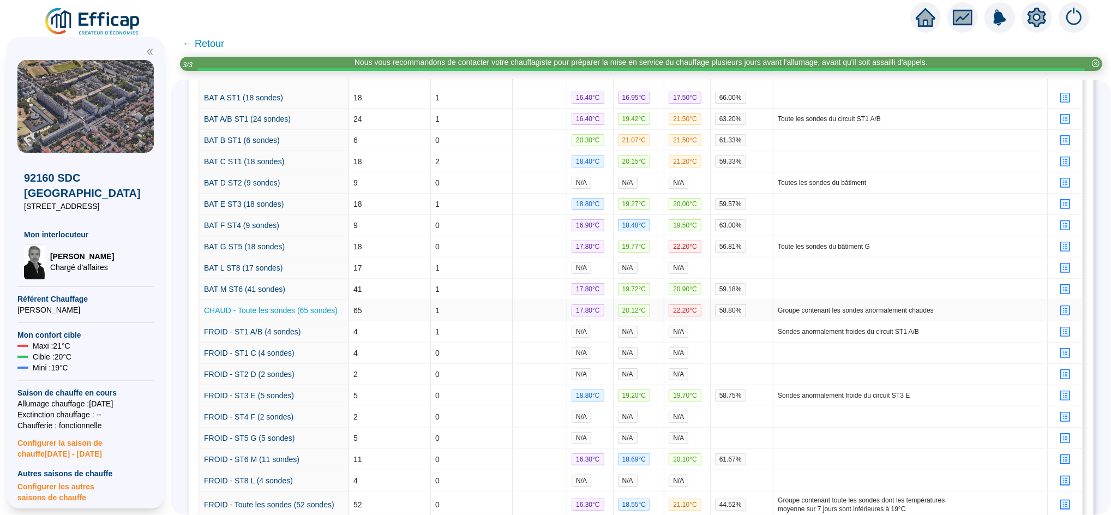
click at [298, 313] on link "CHAUD - Toute les sondes (65 sondes)" at bounding box center [271, 310] width 134 height 9
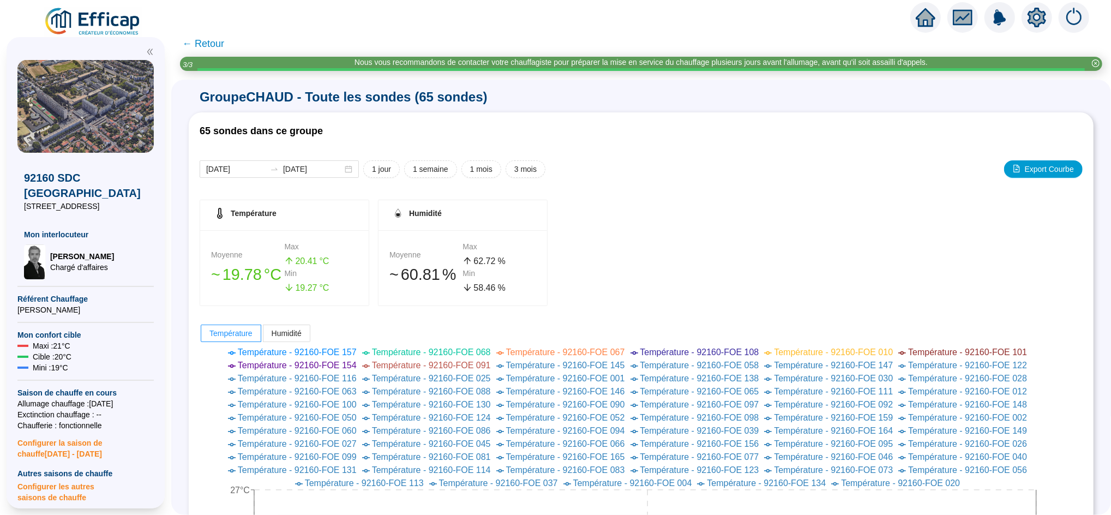
click at [216, 43] on span "← Retour" at bounding box center [203, 43] width 42 height 15
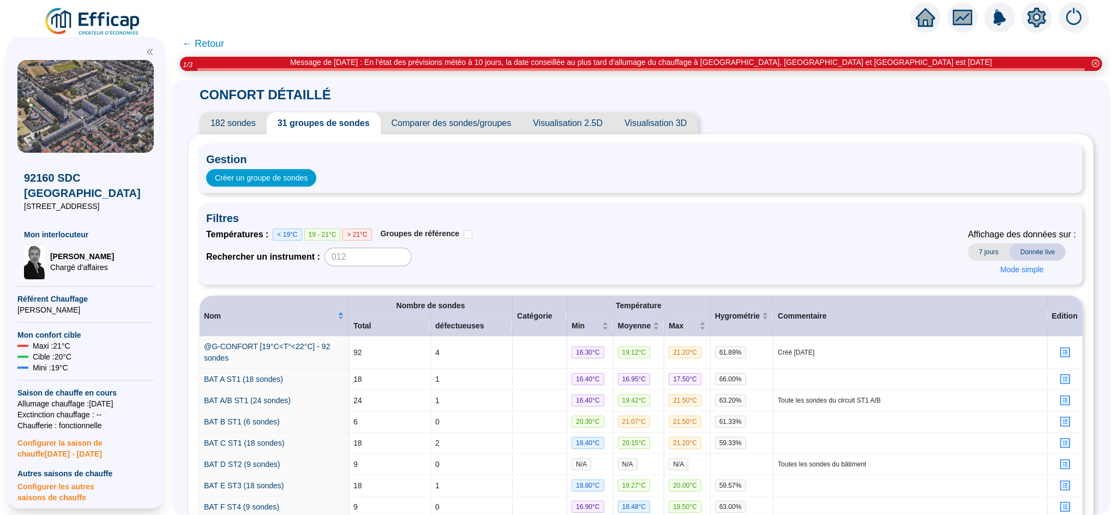
click at [464, 119] on span "Comparer des sondes/groupes" at bounding box center [452, 123] width 142 height 22
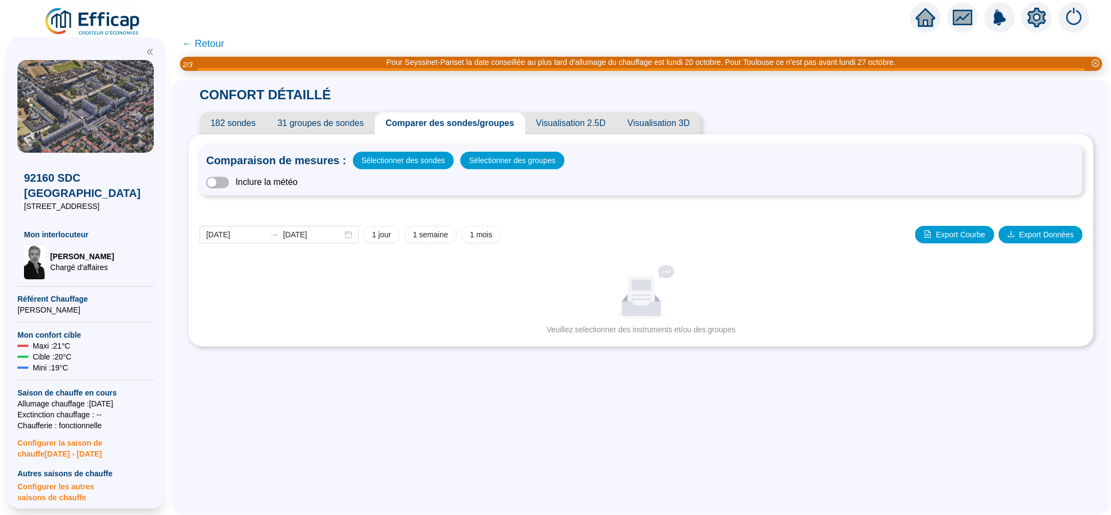
click at [342, 121] on span "31 groupes de sondes" at bounding box center [321, 123] width 108 height 22
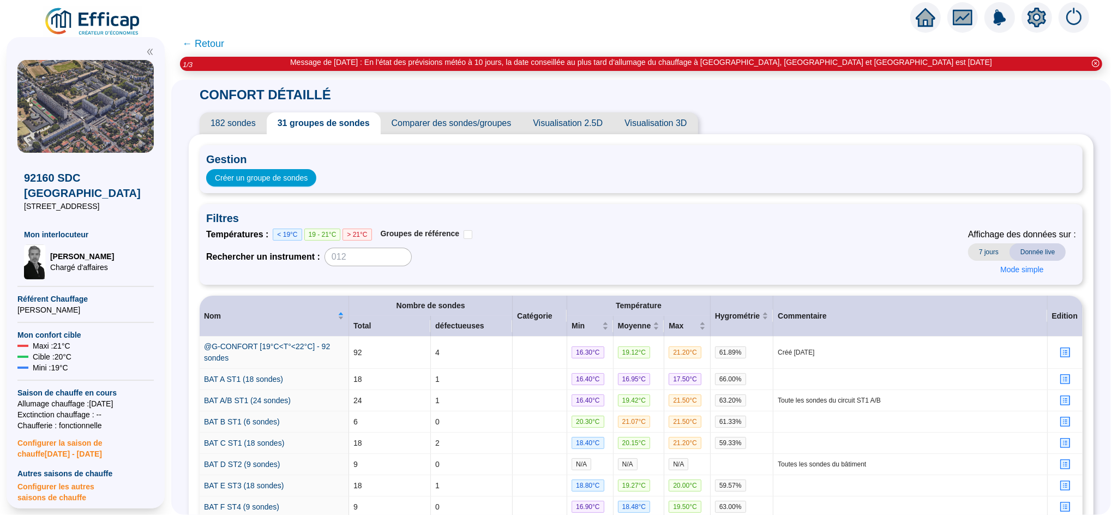
click at [423, 123] on span "Comparer des sondes/groupes" at bounding box center [452, 123] width 142 height 22
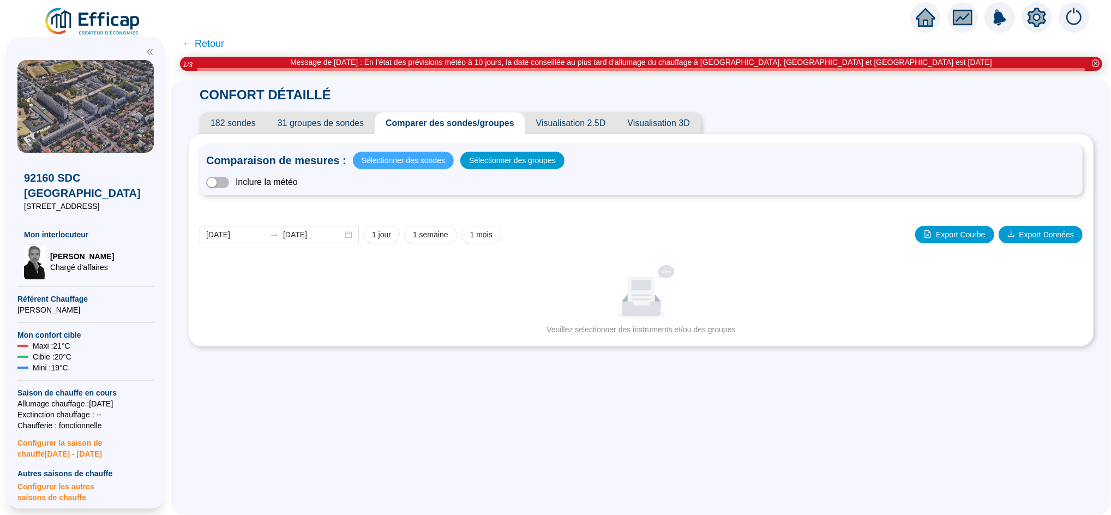
click at [422, 162] on span "Sélectionner des sondes" at bounding box center [403, 160] width 83 height 15
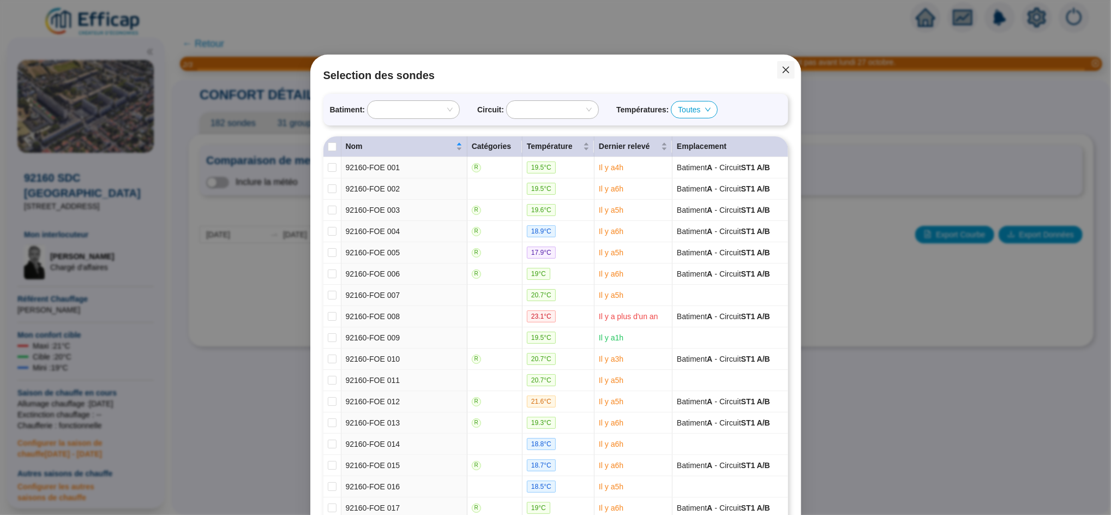
click at [777, 75] on button "Close" at bounding box center [785, 69] width 17 height 17
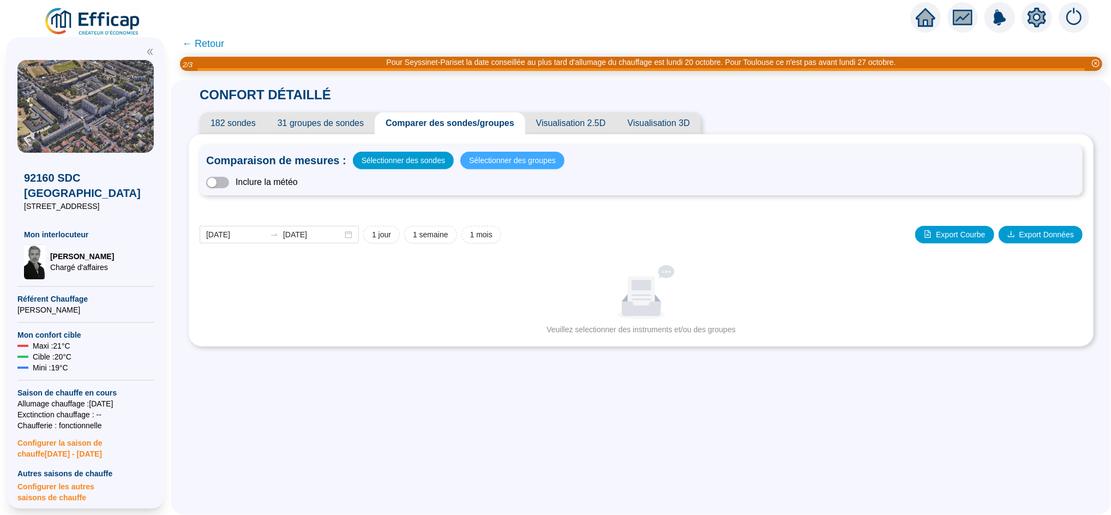
click at [527, 158] on span "Sélectionner des groupes" at bounding box center [512, 160] width 87 height 15
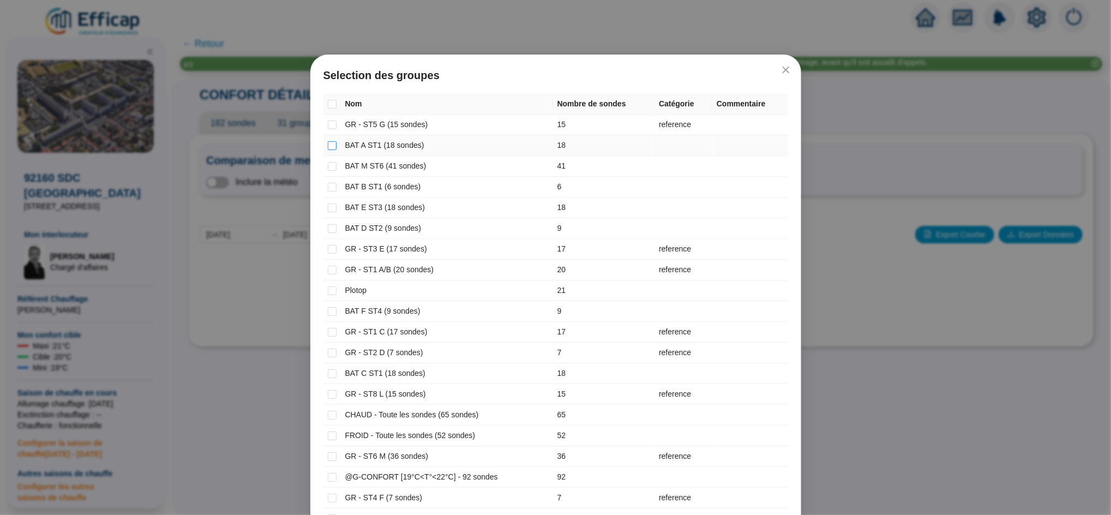
click at [328, 148] on input "checkbox" at bounding box center [332, 145] width 9 height 9
checkbox input "true"
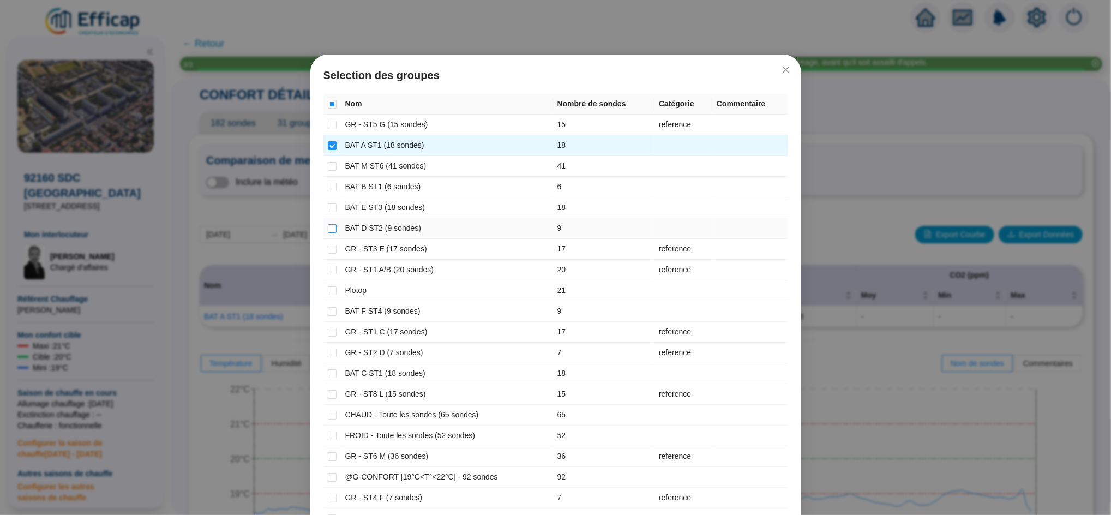
click at [329, 227] on input "checkbox" at bounding box center [332, 228] width 9 height 9
checkbox input "true"
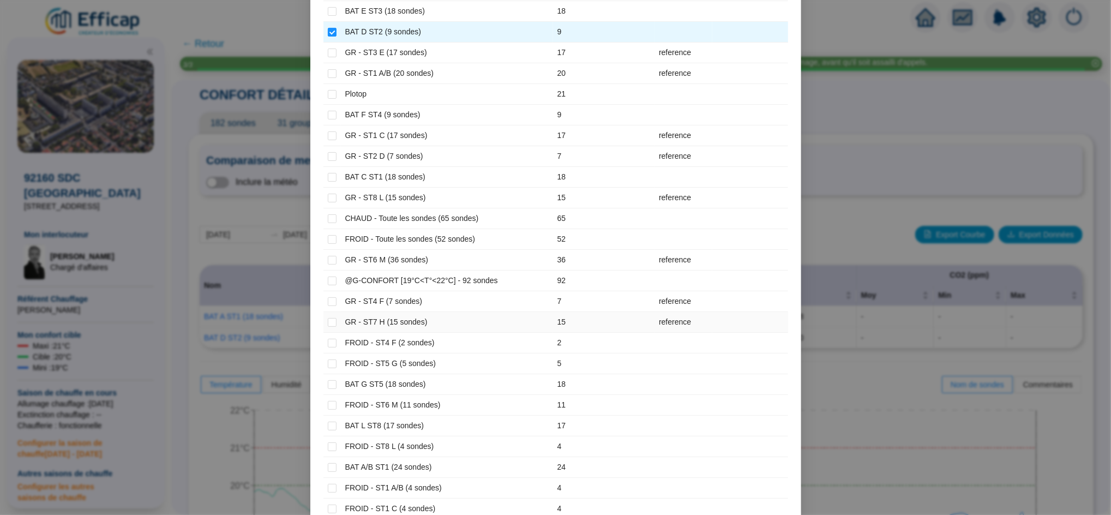
scroll to position [296, 0]
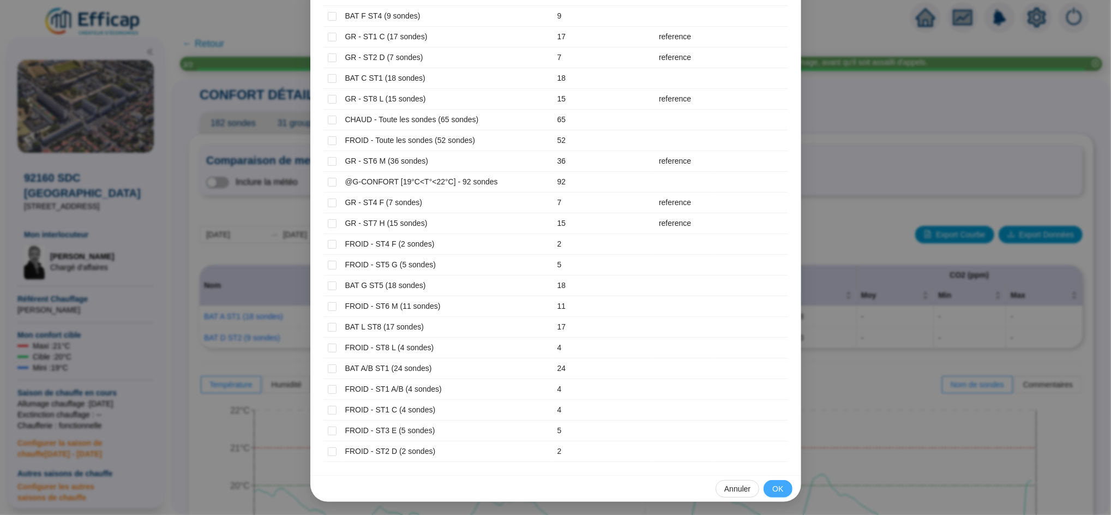
click at [779, 493] on button "OK" at bounding box center [778, 488] width 28 height 17
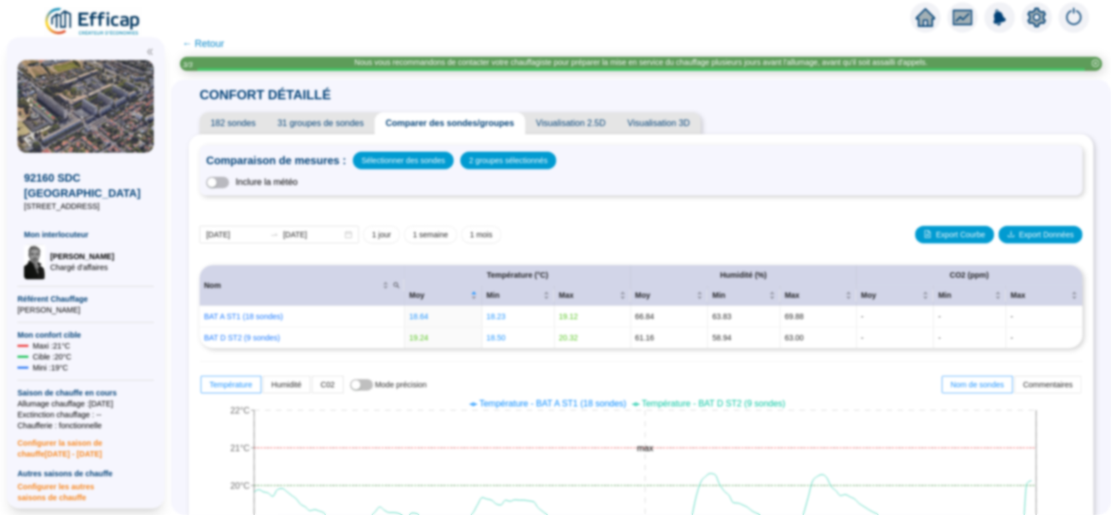
scroll to position [242, 0]
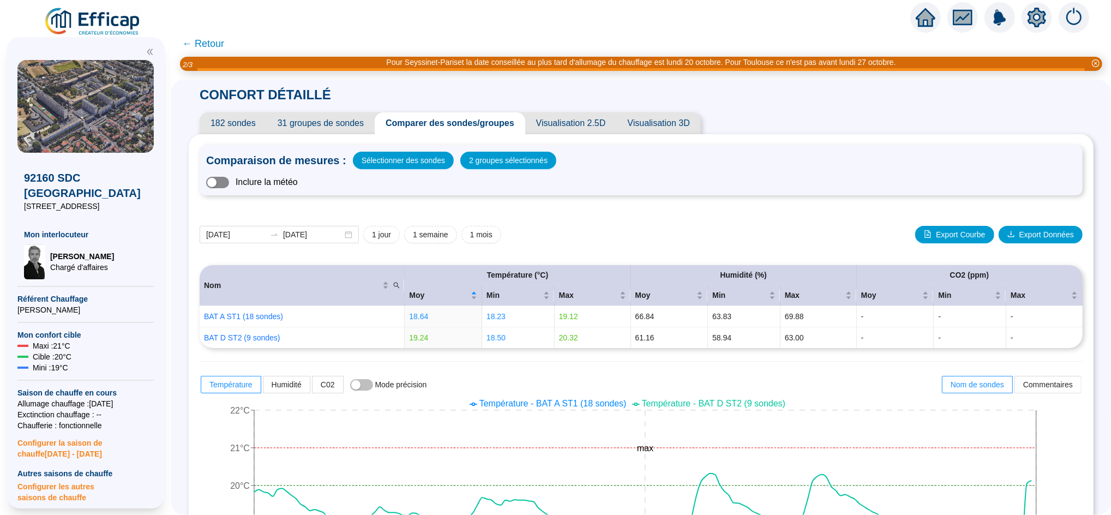
click at [217, 179] on div "button" at bounding box center [211, 182] width 9 height 9
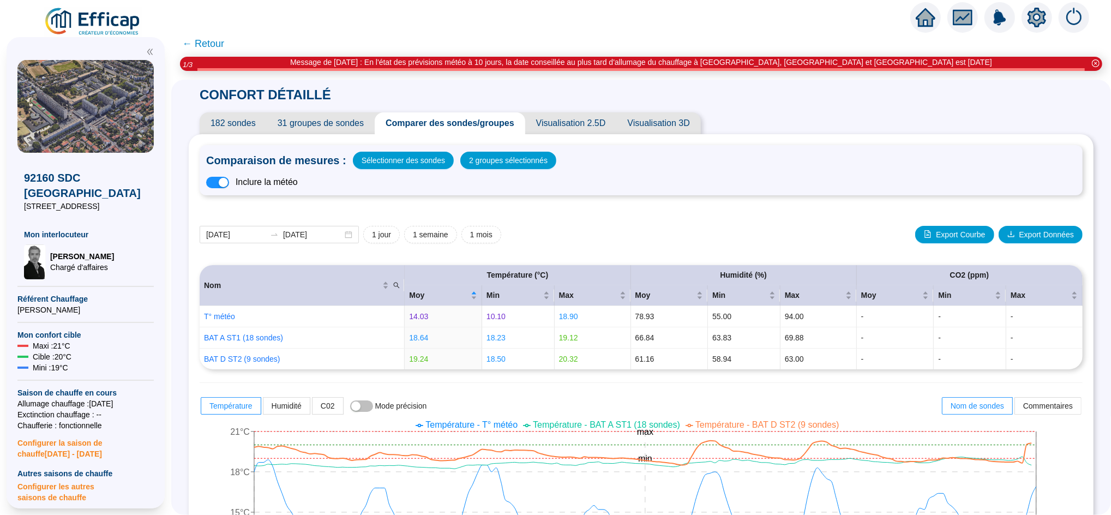
click at [258, 122] on span "182 sondes" at bounding box center [233, 123] width 67 height 22
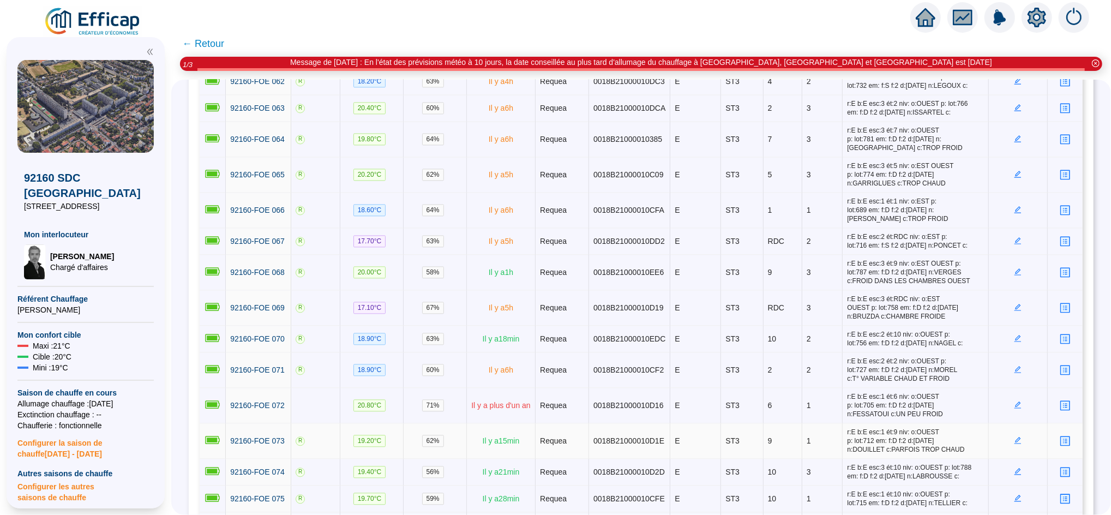
scroll to position [1926, 0]
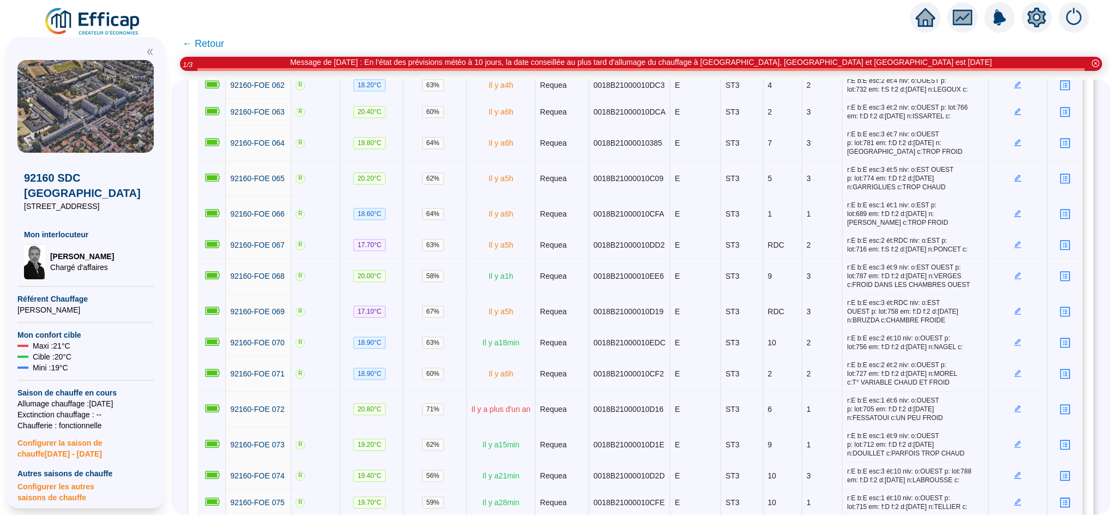
click at [213, 41] on span "← Retour" at bounding box center [203, 43] width 42 height 15
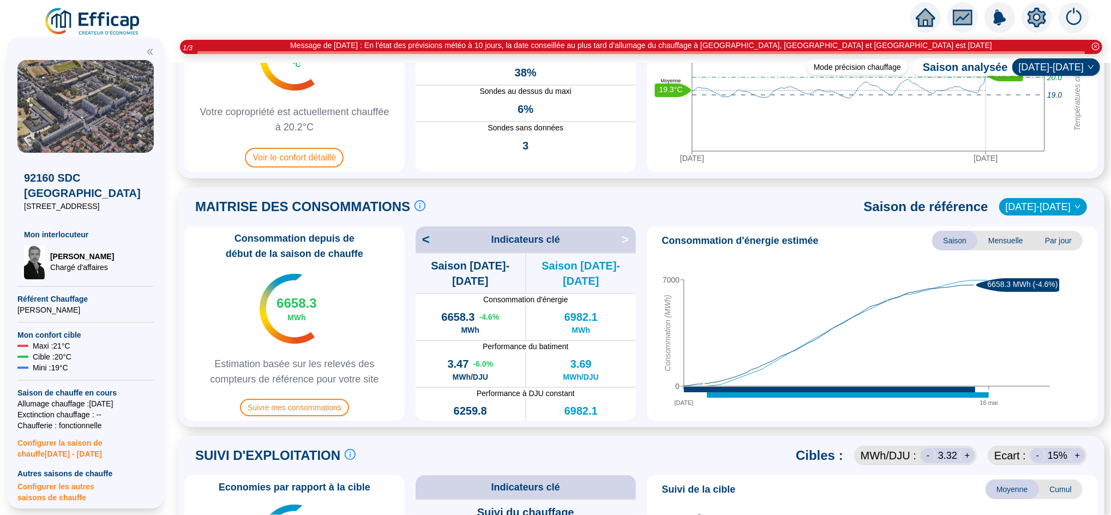
scroll to position [40, 0]
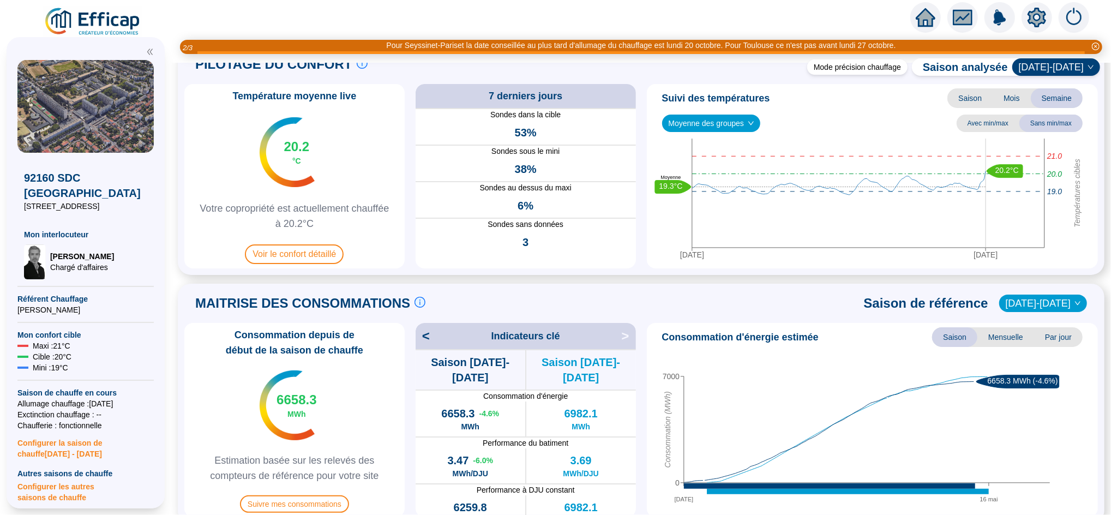
click at [1041, 308] on span "[DATE]-[DATE]" at bounding box center [1043, 303] width 75 height 16
click at [1037, 328] on div "2023-2024" at bounding box center [1042, 325] width 52 height 11
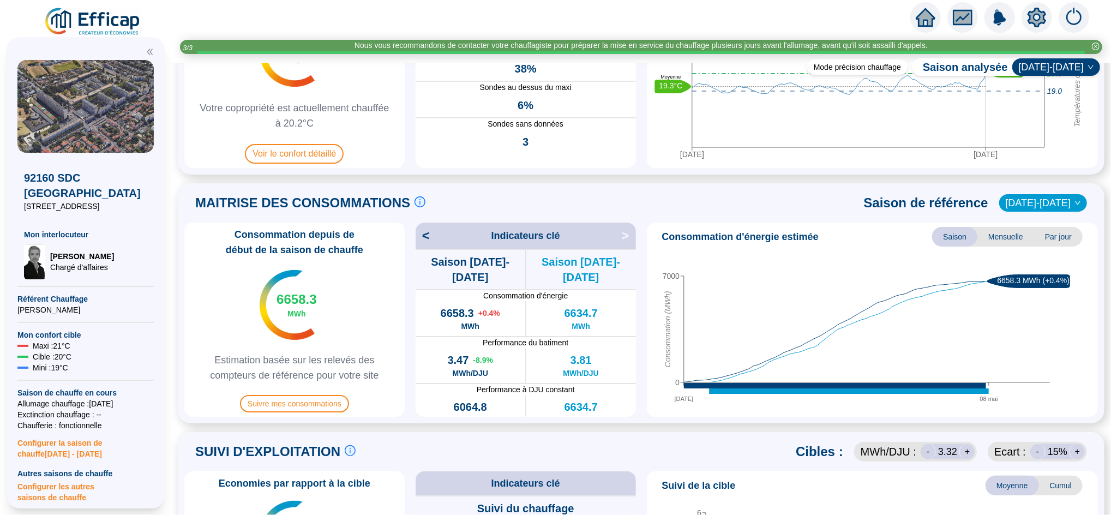
scroll to position [182, 0]
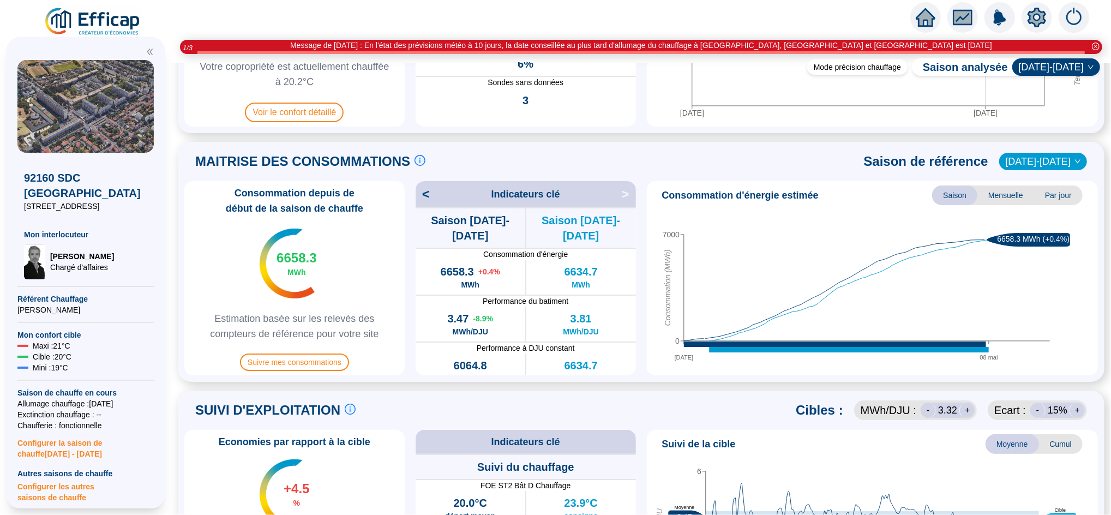
click at [1006, 199] on span "Mensuelle" at bounding box center [1006, 196] width 57 height 20
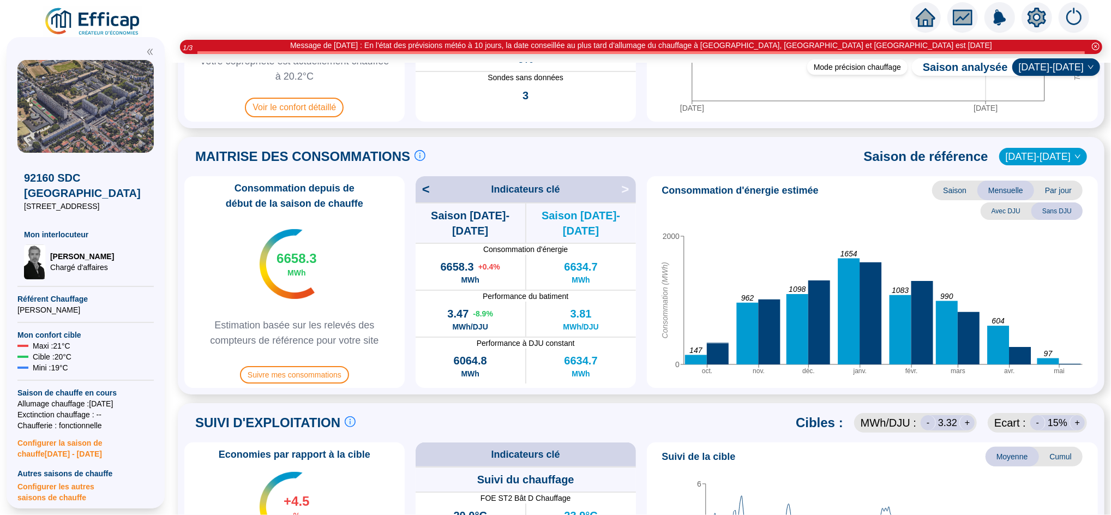
scroll to position [188, 0]
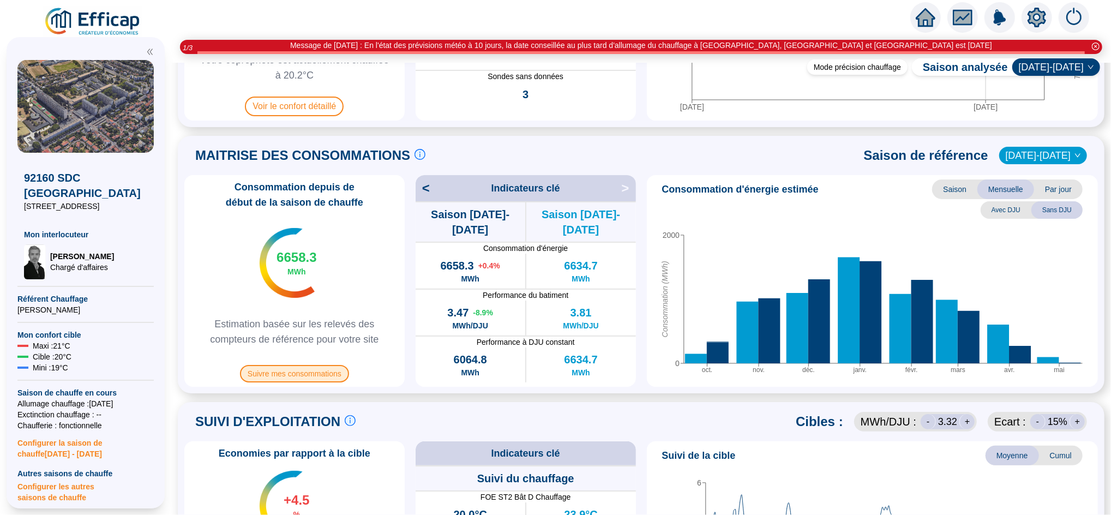
click at [286, 368] on span "Suivre mes consommations" at bounding box center [294, 373] width 109 height 17
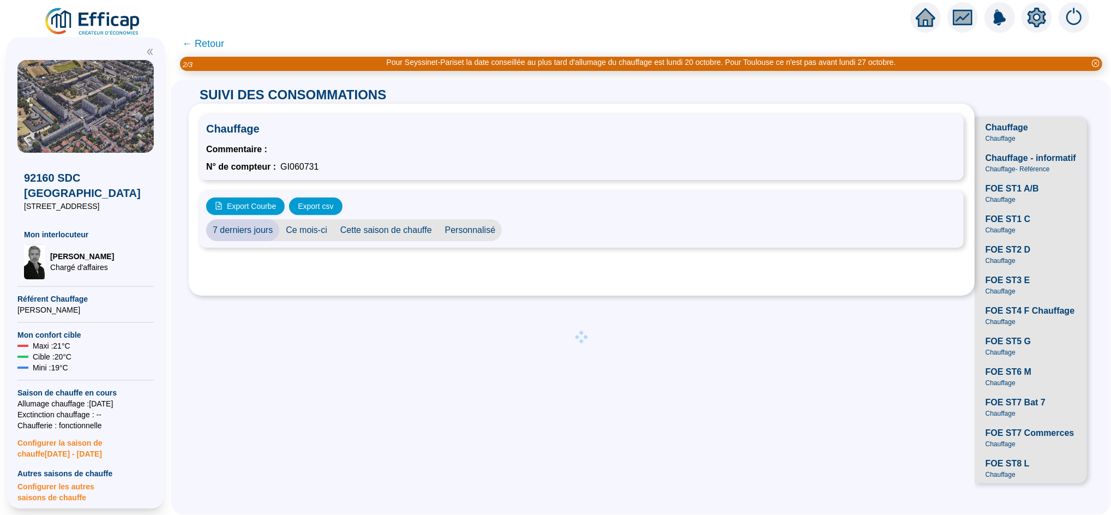
click at [992, 204] on span "Chauffage" at bounding box center [1001, 199] width 30 height 9
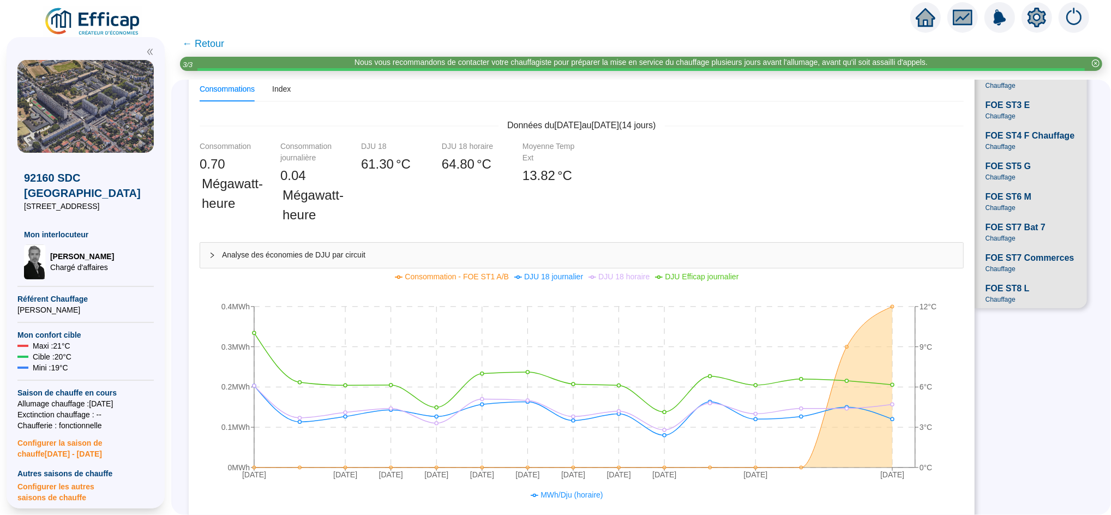
scroll to position [134, 0]
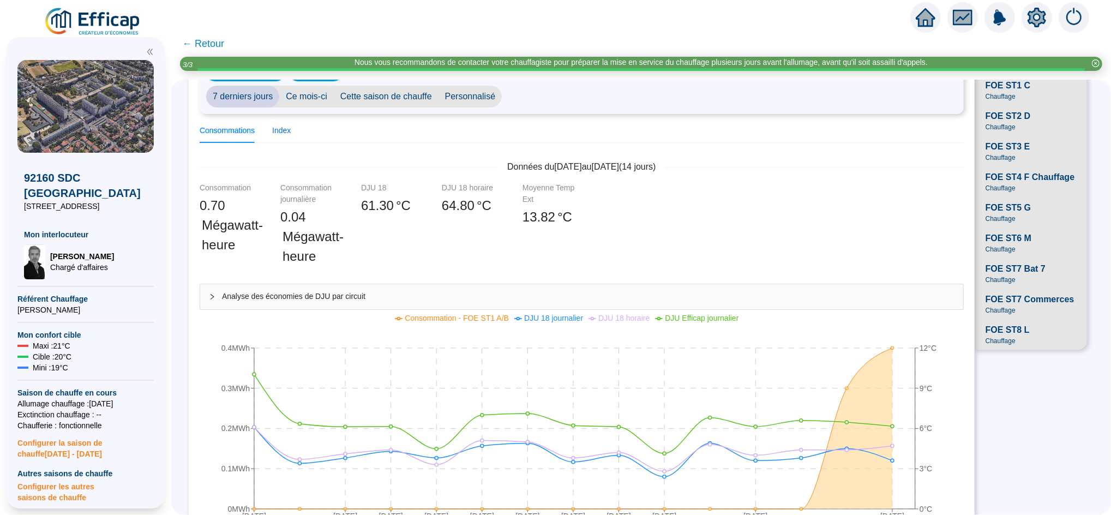
click at [291, 133] on div "Index" at bounding box center [281, 130] width 19 height 11
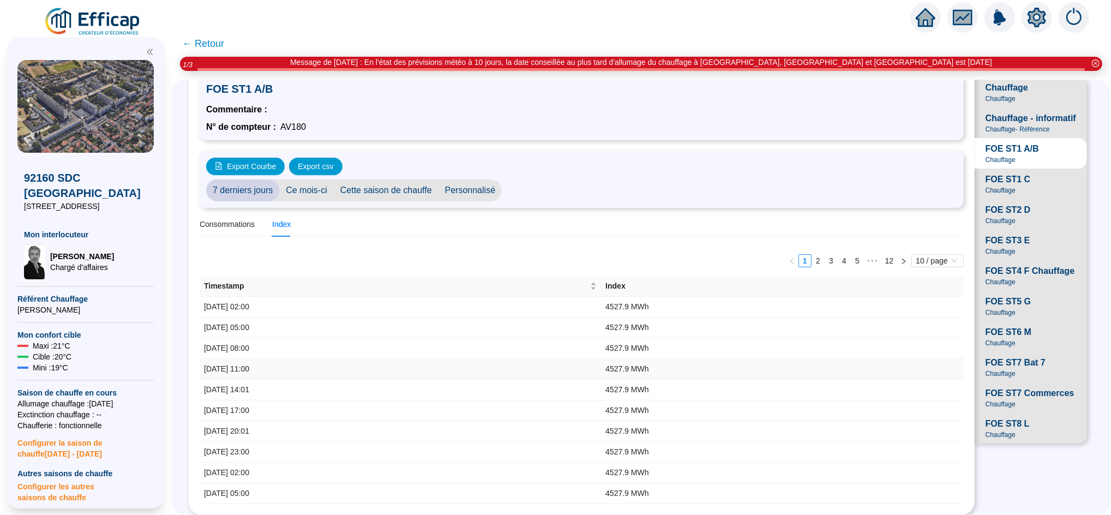
scroll to position [131, 0]
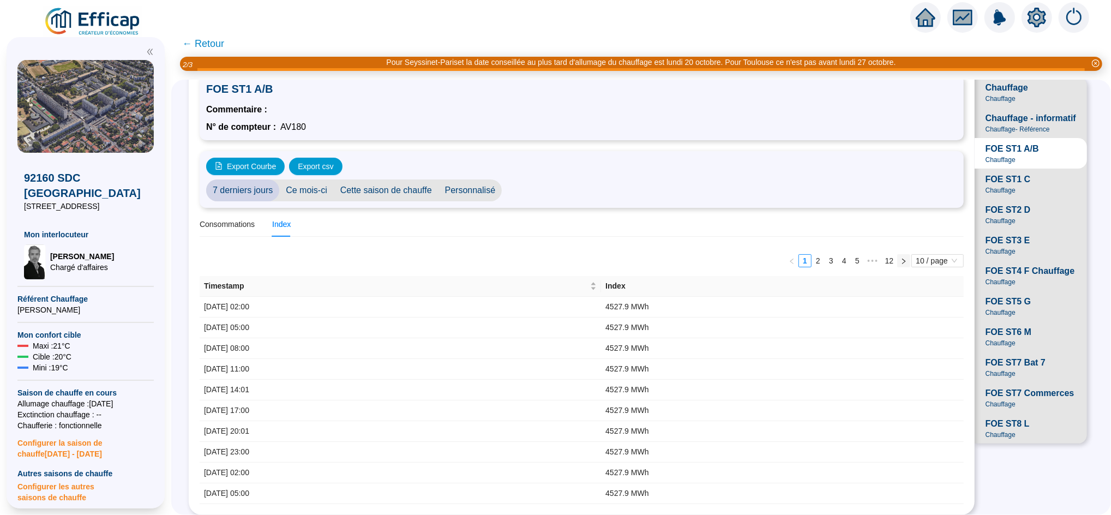
click at [897, 254] on button "button" at bounding box center [903, 260] width 13 height 13
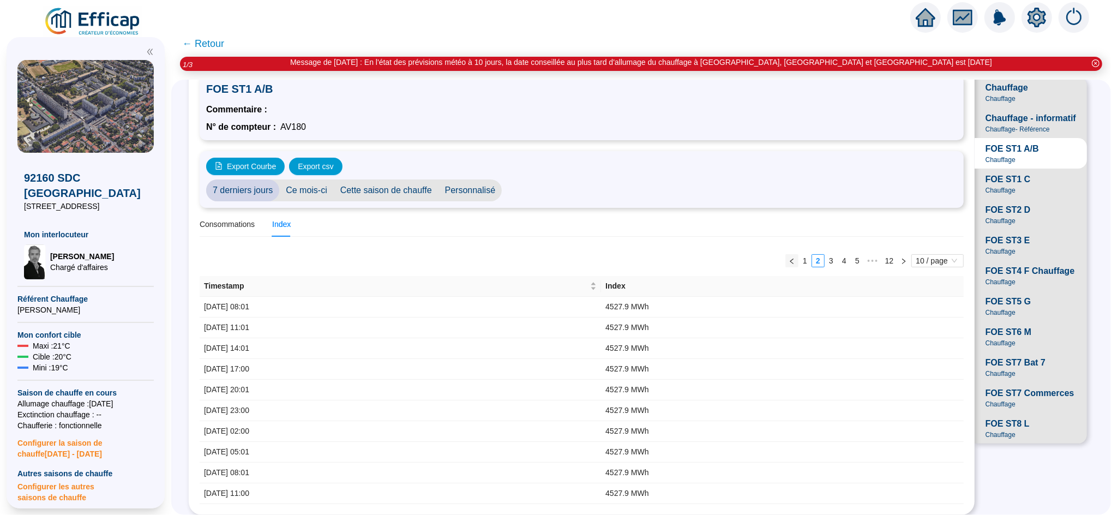
click at [789, 258] on icon "left" at bounding box center [792, 261] width 7 height 7
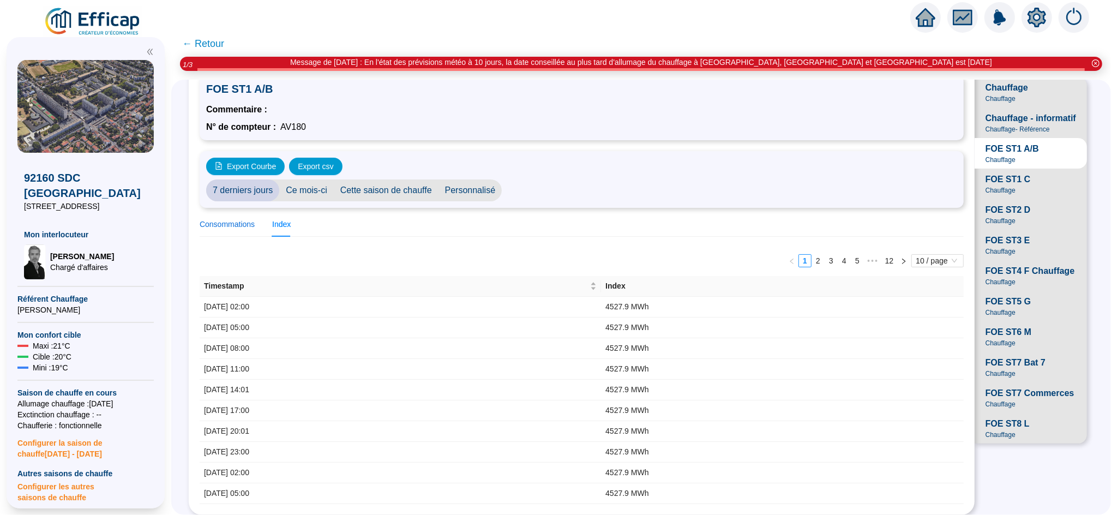
click at [243, 219] on div "Consommations" at bounding box center [227, 224] width 55 height 11
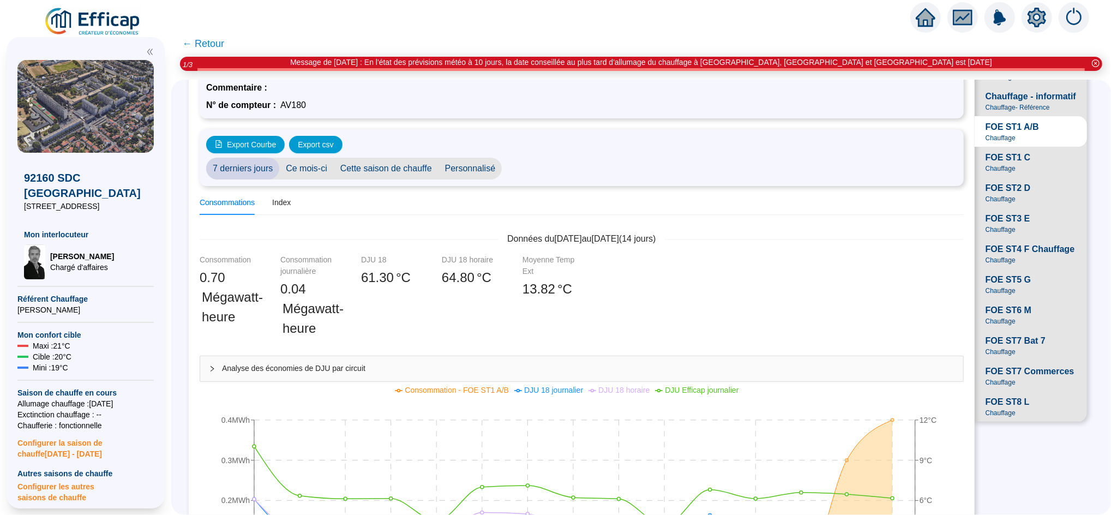
scroll to position [0, 0]
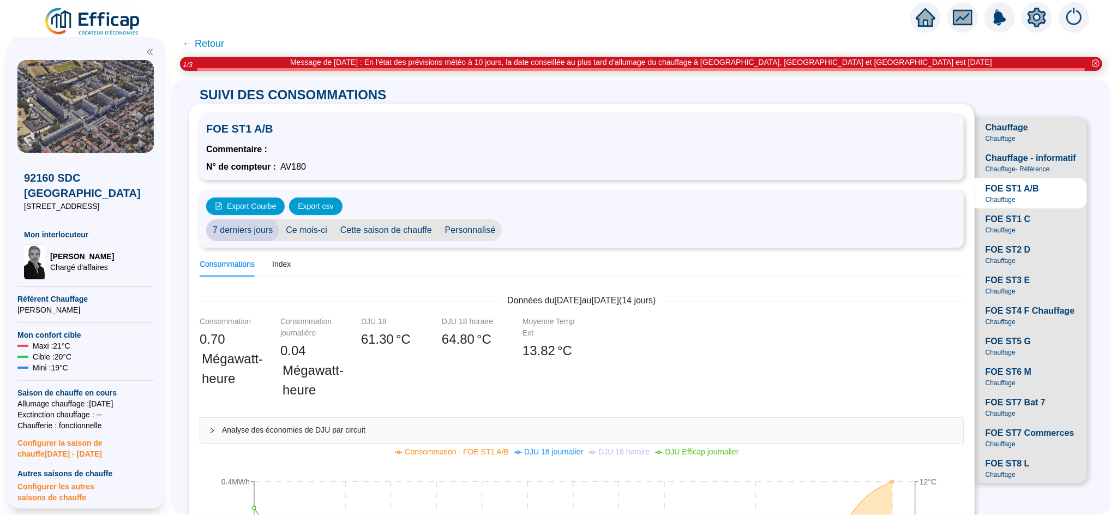
click at [213, 41] on span "← Retour" at bounding box center [203, 43] width 42 height 15
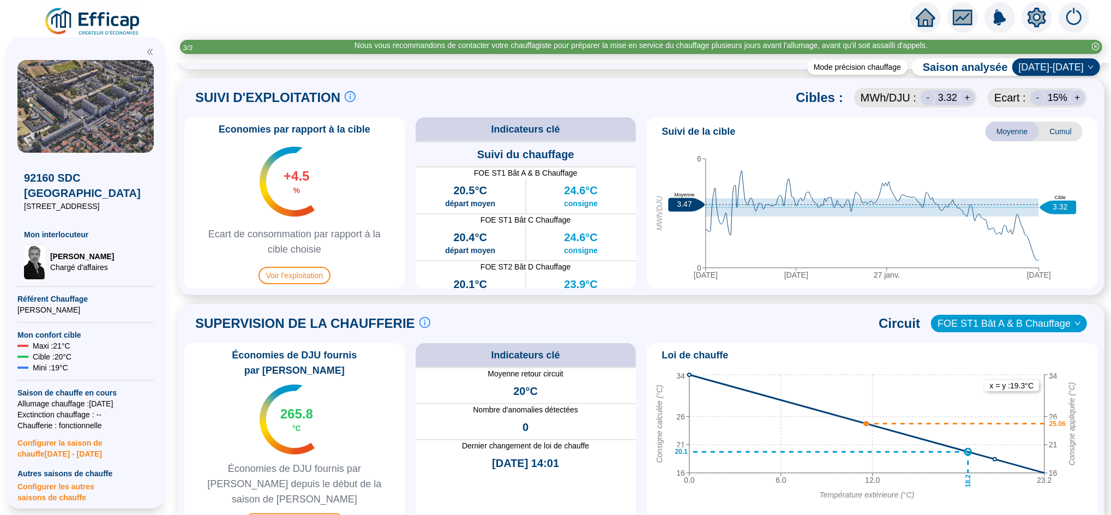
click at [581, 138] on div "Indicateurs clé" at bounding box center [526, 129] width 220 height 24
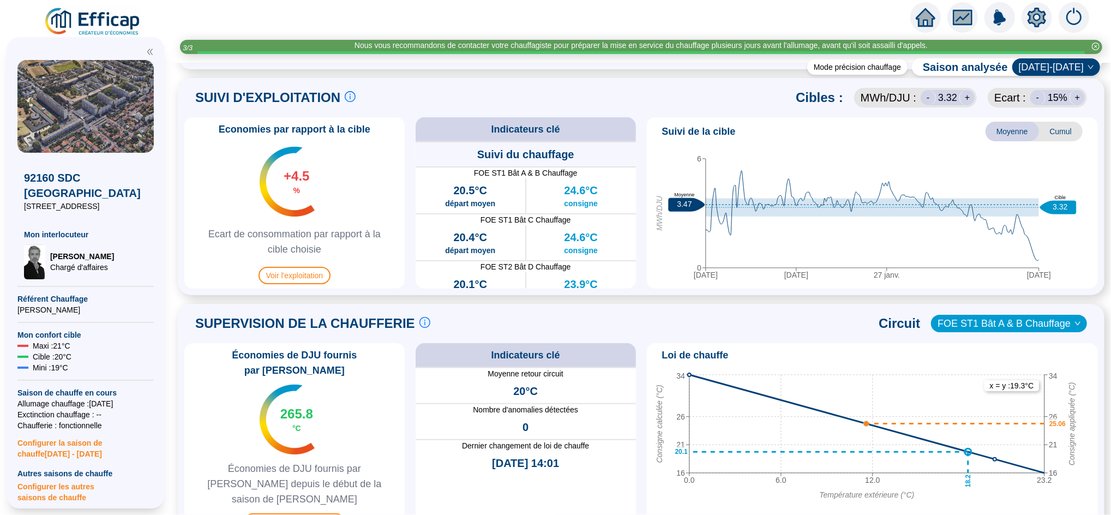
click at [570, 134] on div "Indicateurs clé" at bounding box center [526, 129] width 220 height 24
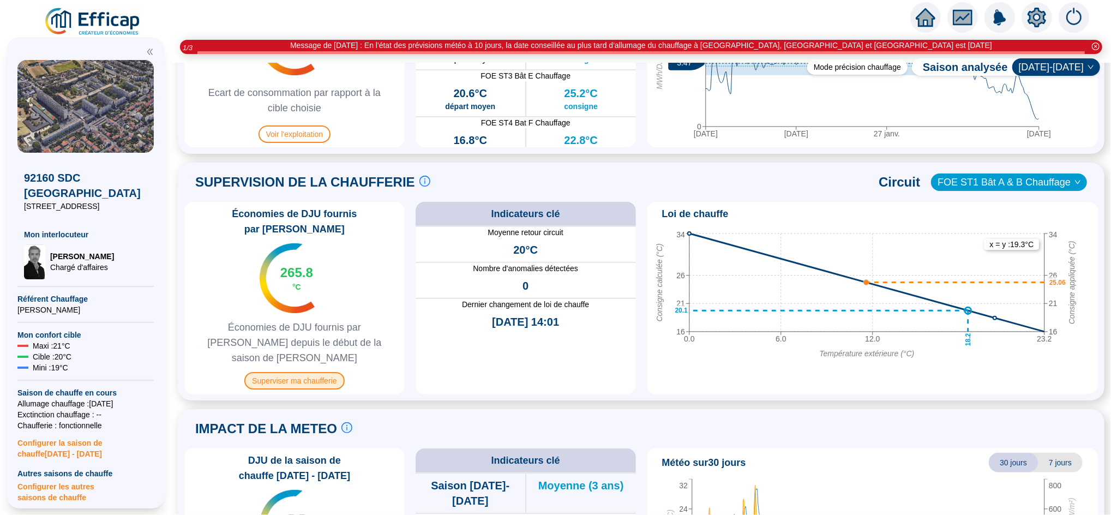
click at [319, 372] on span "Superviser ma chaufferie" at bounding box center [294, 380] width 100 height 17
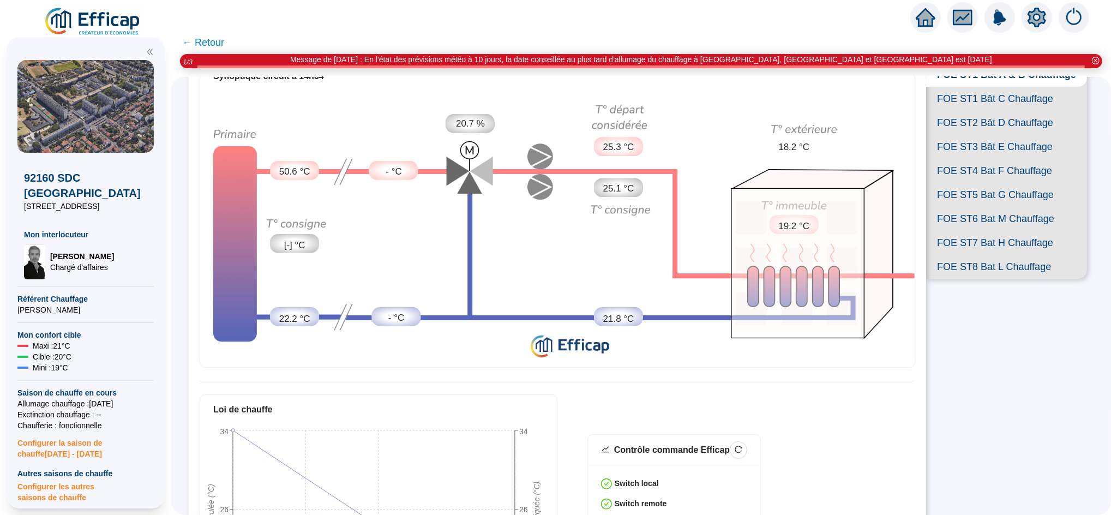
scroll to position [18, 0]
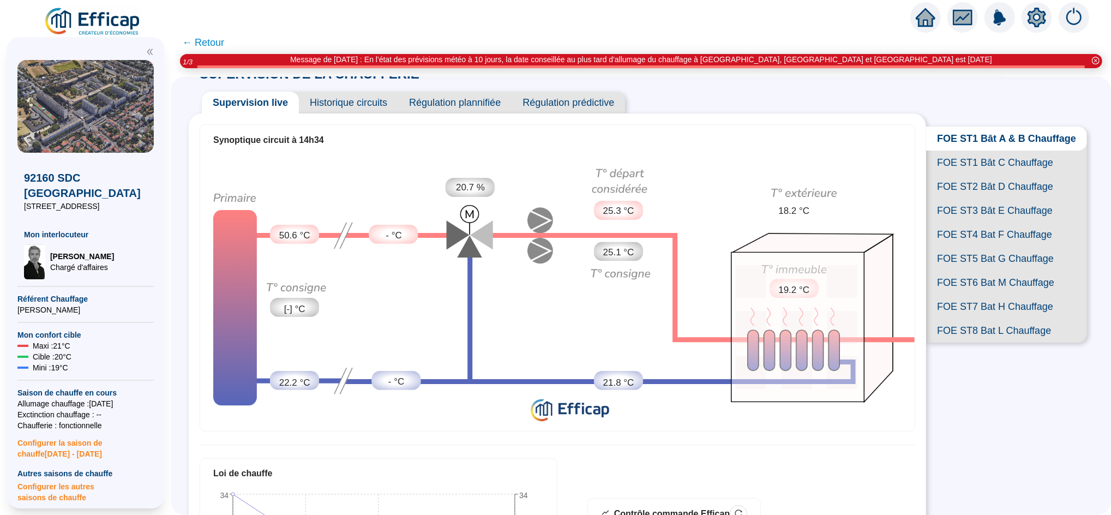
click at [990, 173] on span "FOE ST1 Bât C Chauffage" at bounding box center [1006, 163] width 161 height 24
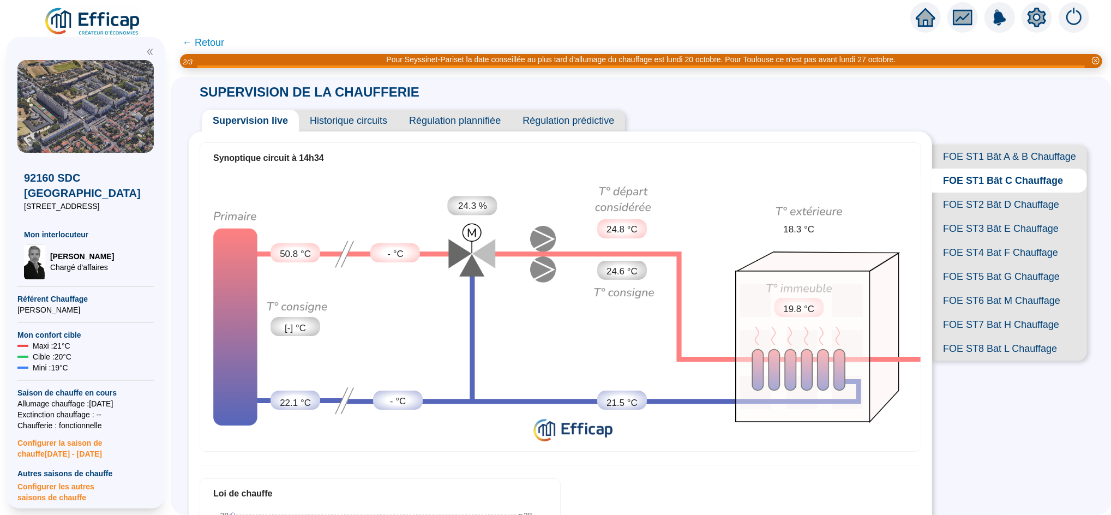
click at [964, 217] on span "FOE ST2 Bât D Chauffage" at bounding box center [1009, 205] width 155 height 24
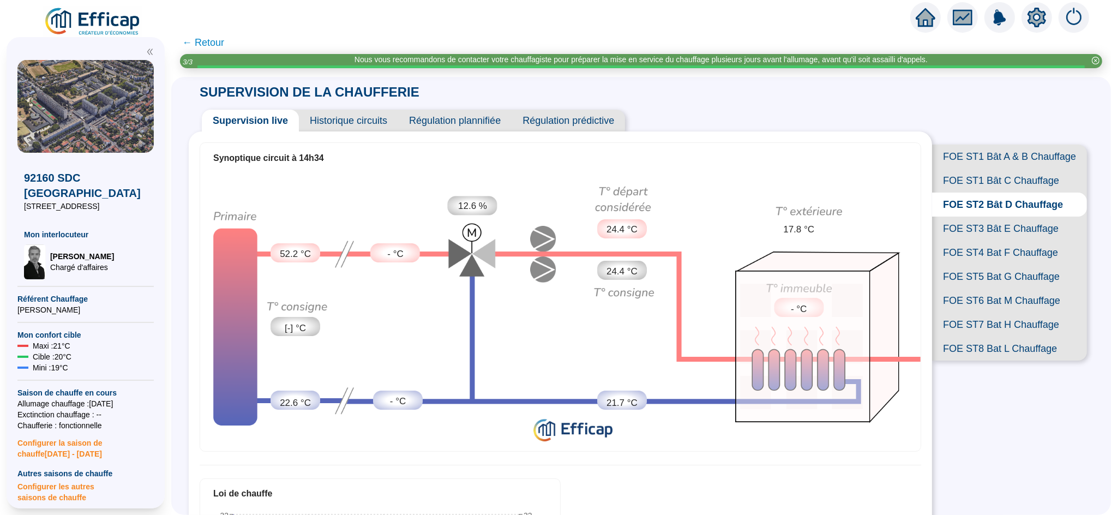
click at [958, 241] on span "FOE ST3 Bât E Chauffage" at bounding box center [1009, 229] width 155 height 24
click at [990, 265] on span "FOE ST4 Bat F Chauffage" at bounding box center [1009, 253] width 155 height 24
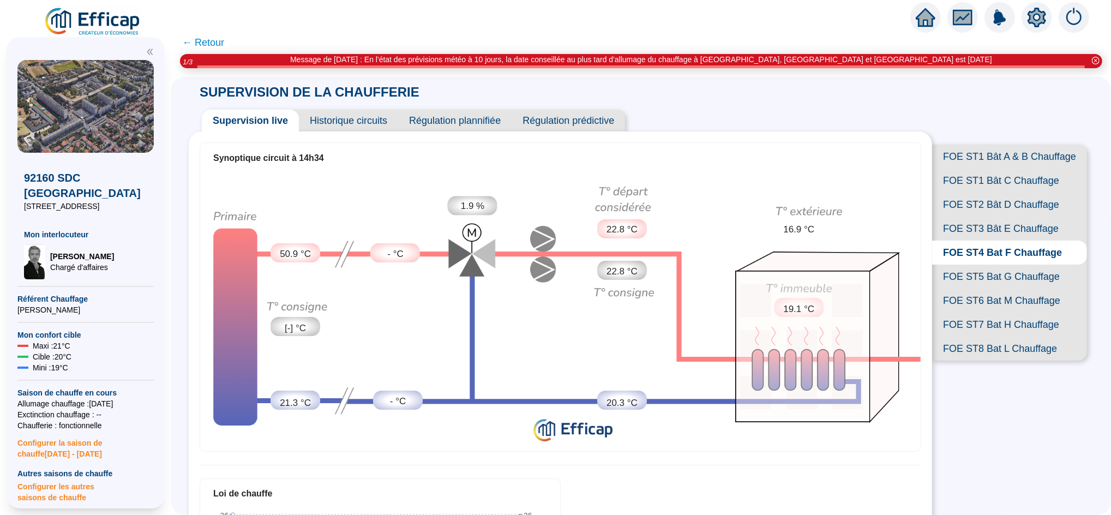
click at [980, 289] on span "FOE ST5 Bat G Chauffage" at bounding box center [1009, 277] width 155 height 24
click at [980, 313] on span "FOE ST6 Bat M Chauffage" at bounding box center [1009, 301] width 155 height 24
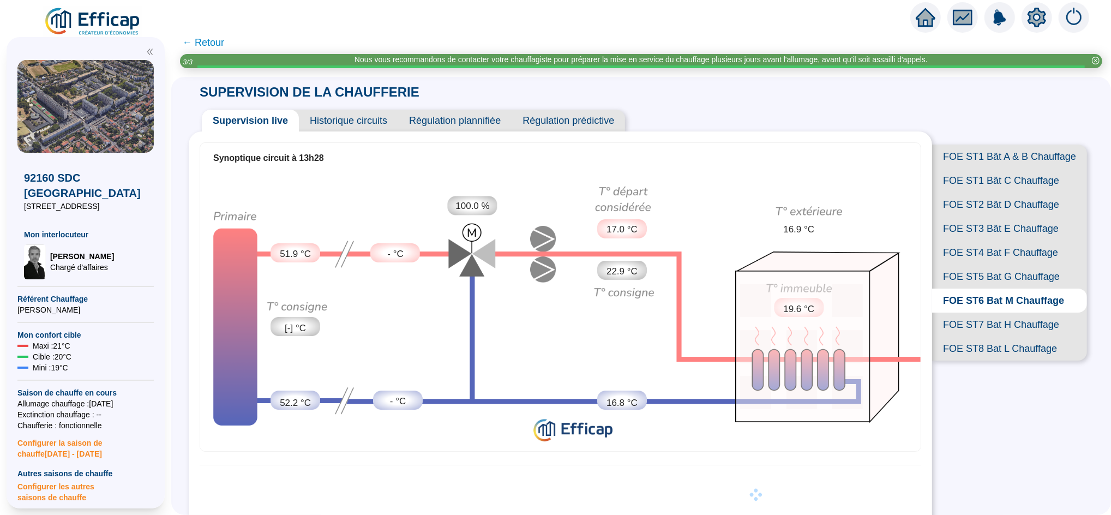
click at [952, 337] on span "FOE ST7 Bat H Chauffage" at bounding box center [1009, 325] width 155 height 24
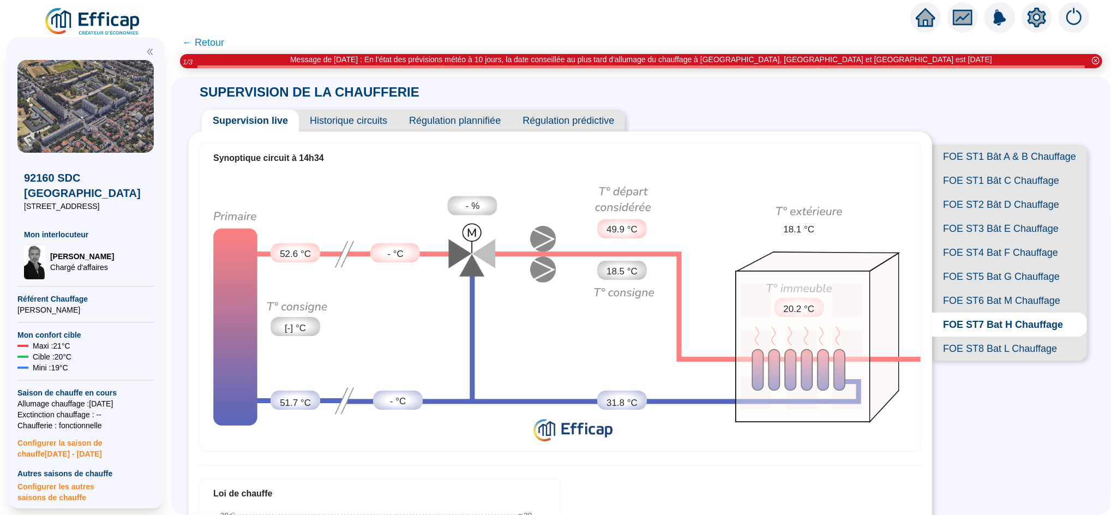
click at [998, 361] on span "FOE ST8 Bat L Chauffage" at bounding box center [1009, 349] width 155 height 24
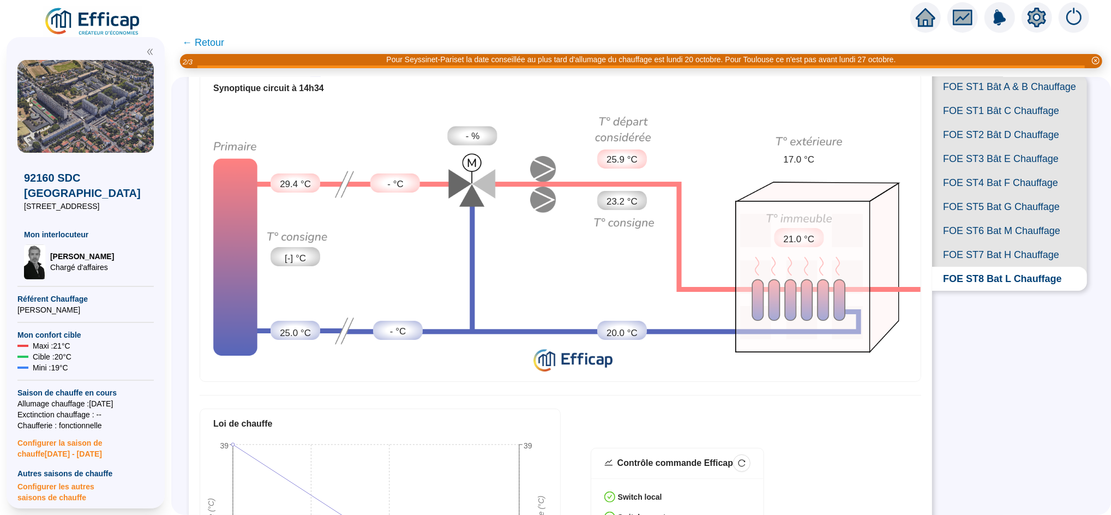
scroll to position [63, 0]
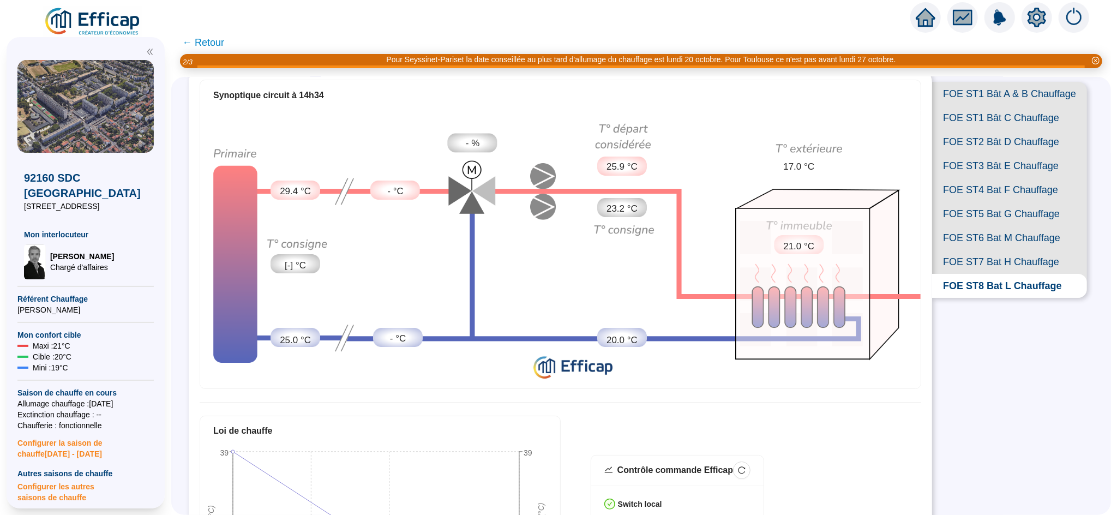
click at [1000, 274] on span "FOE ST7 Bat H Chauffage" at bounding box center [1009, 262] width 155 height 24
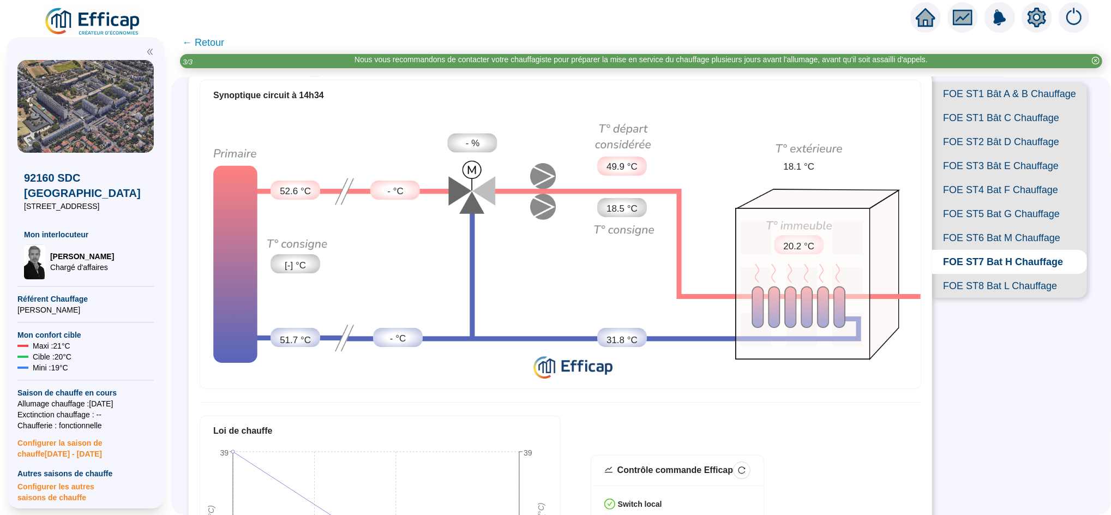
click at [1007, 250] on span "FOE ST6 Bat M Chauffage" at bounding box center [1009, 238] width 155 height 24
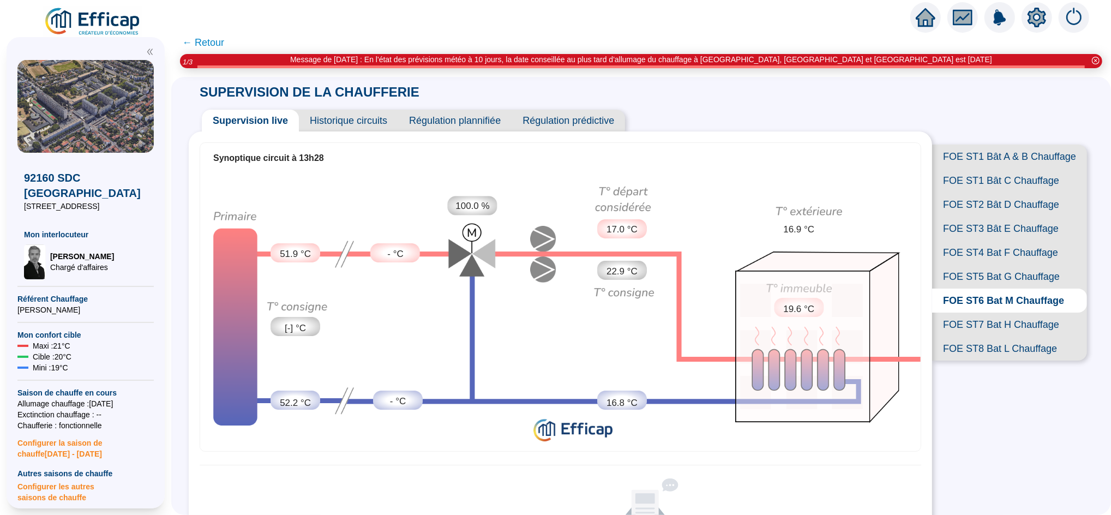
click at [358, 121] on span "Historique circuits" at bounding box center [348, 121] width 99 height 22
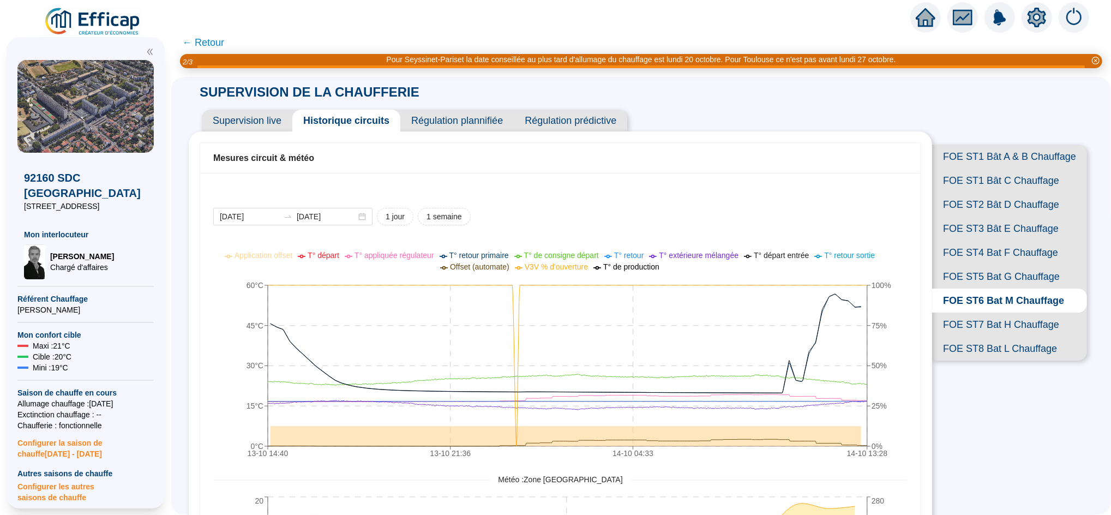
click at [248, 123] on span "Supervision live" at bounding box center [247, 121] width 91 height 22
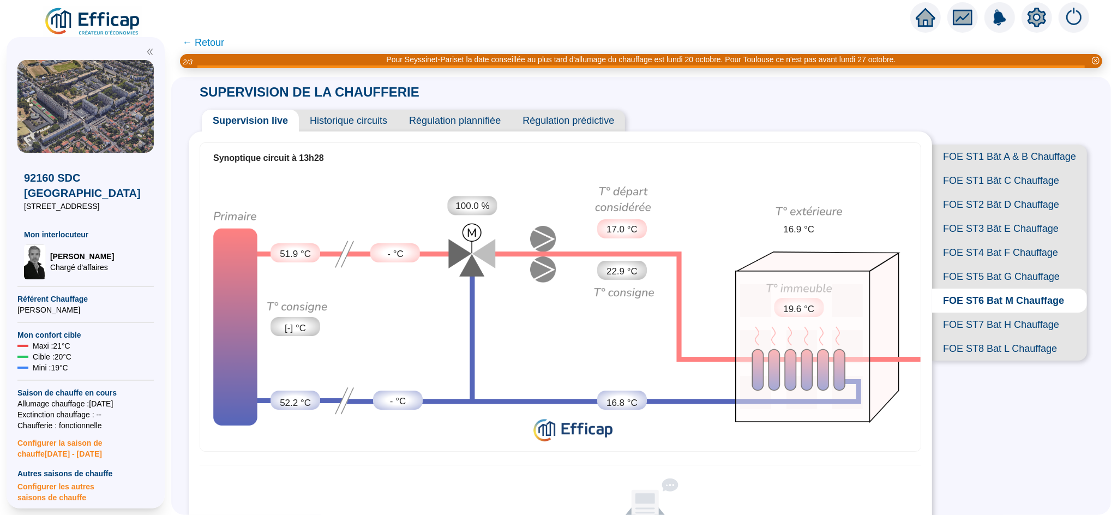
click at [364, 121] on span "Historique circuits" at bounding box center [348, 121] width 99 height 22
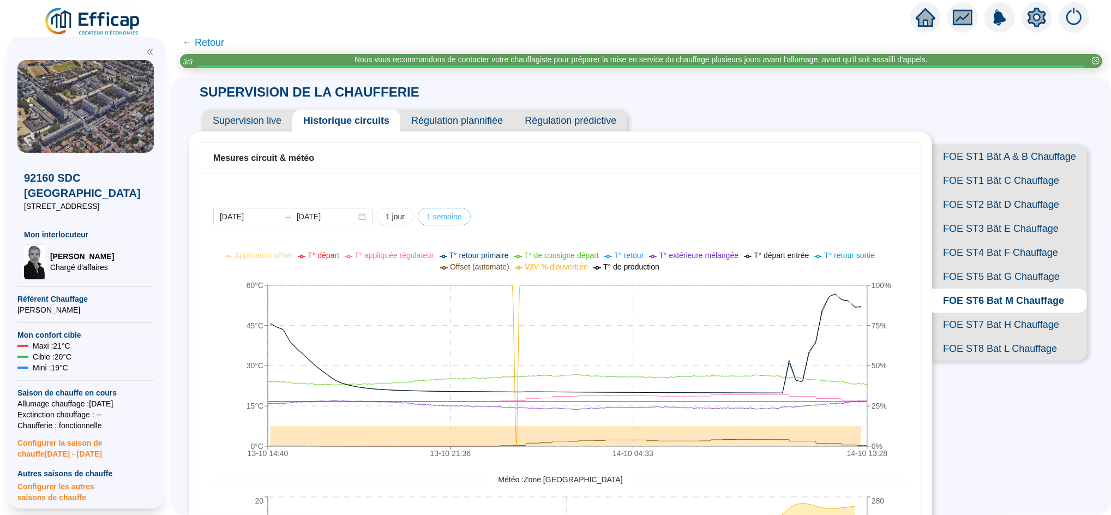
click at [446, 215] on span "1 semaine" at bounding box center [444, 216] width 35 height 11
type input "2025-10-07"
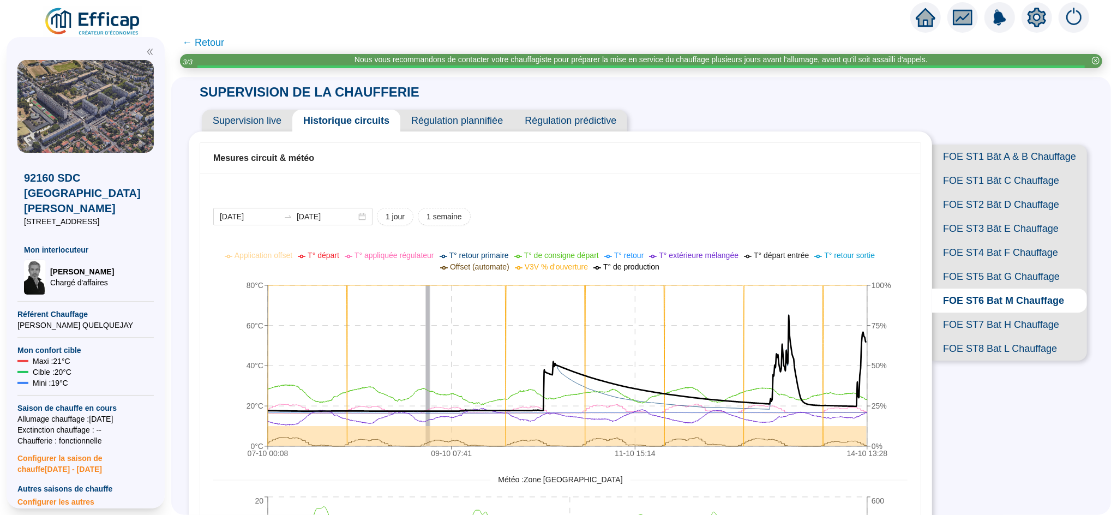
click at [647, 271] on span "T° de production" at bounding box center [631, 266] width 56 height 9
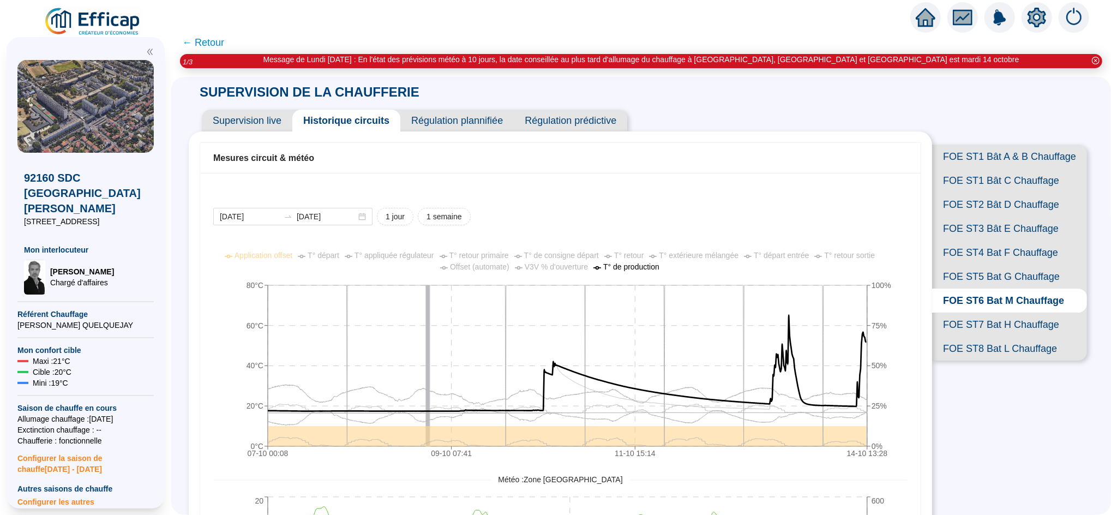
click at [990, 156] on span "FOE ST1 Bât A & B Chauffage" at bounding box center [1009, 157] width 155 height 24
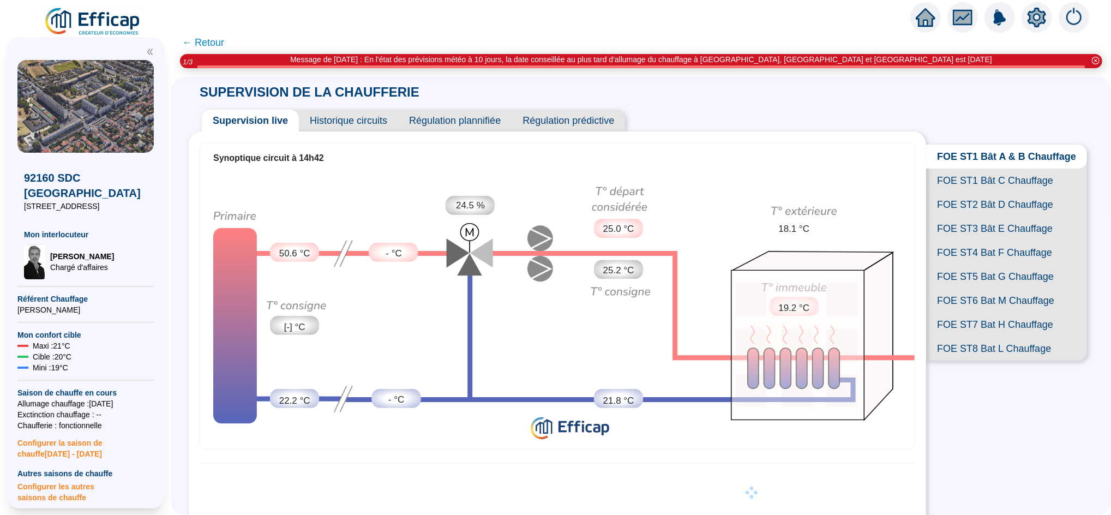
click at [219, 38] on span "← Retour" at bounding box center [203, 42] width 42 height 15
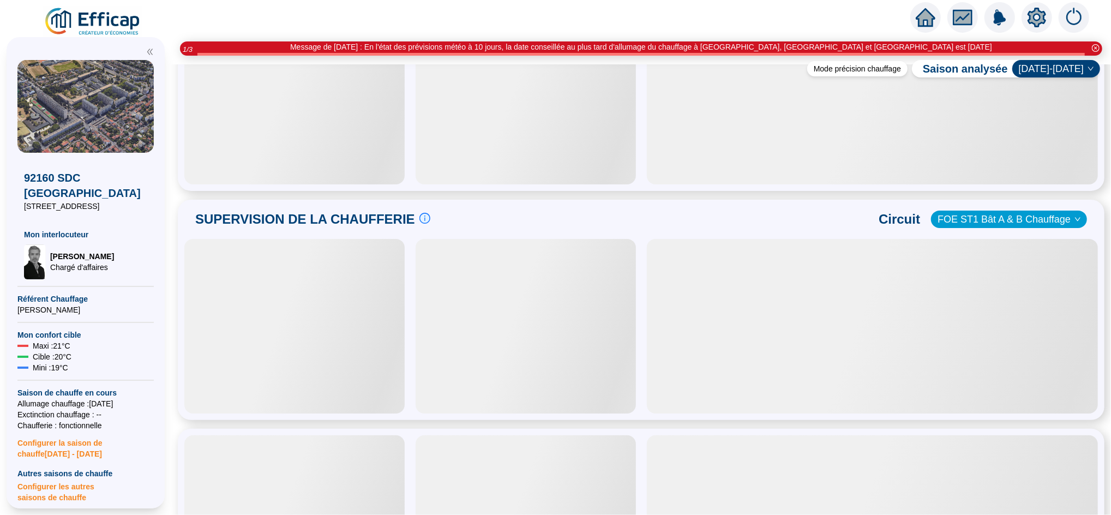
scroll to position [616, 0]
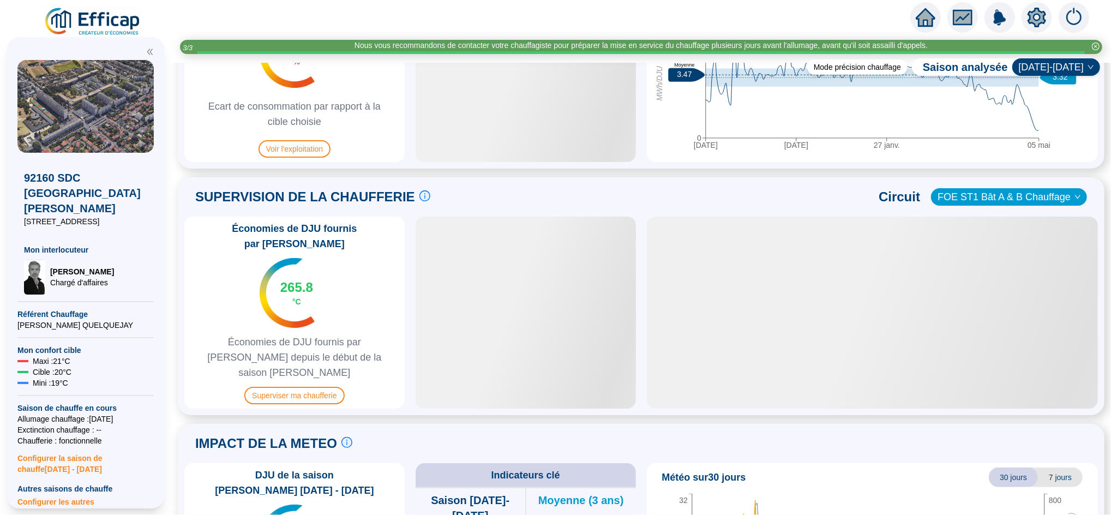
scroll to position [744, 0]
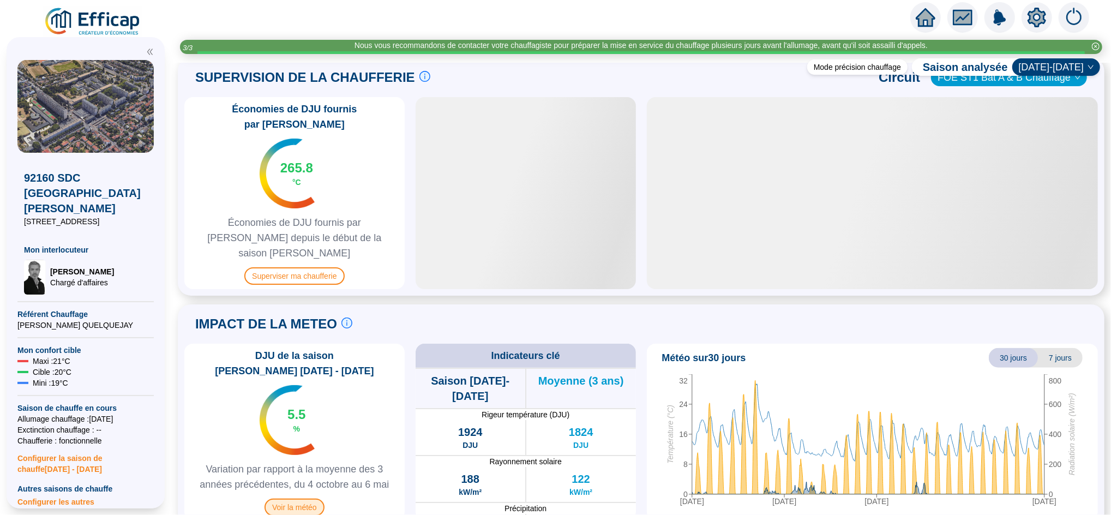
click at [306, 499] on span "Voir la météo" at bounding box center [295, 507] width 60 height 17
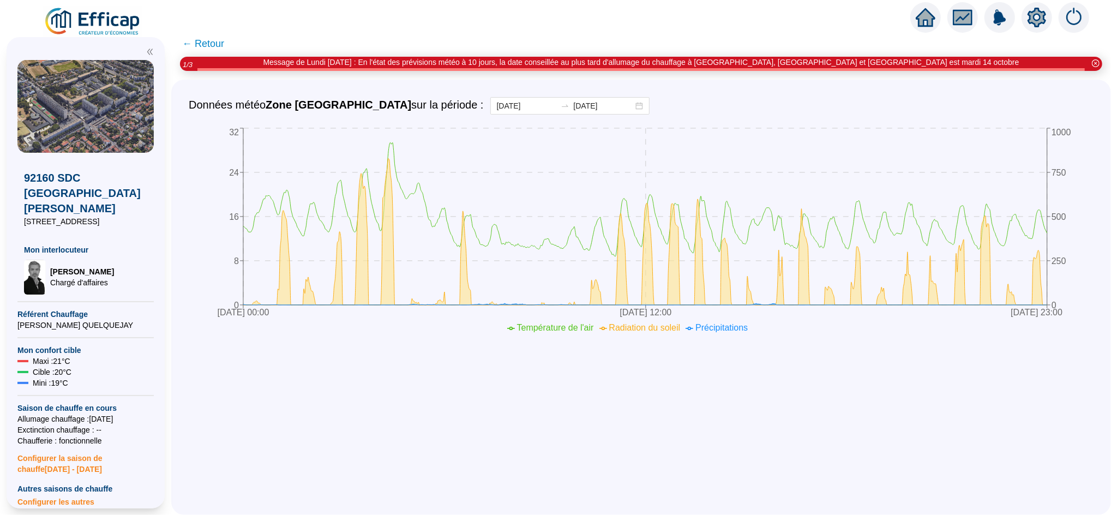
click at [224, 38] on span "← Retour" at bounding box center [203, 43] width 42 height 15
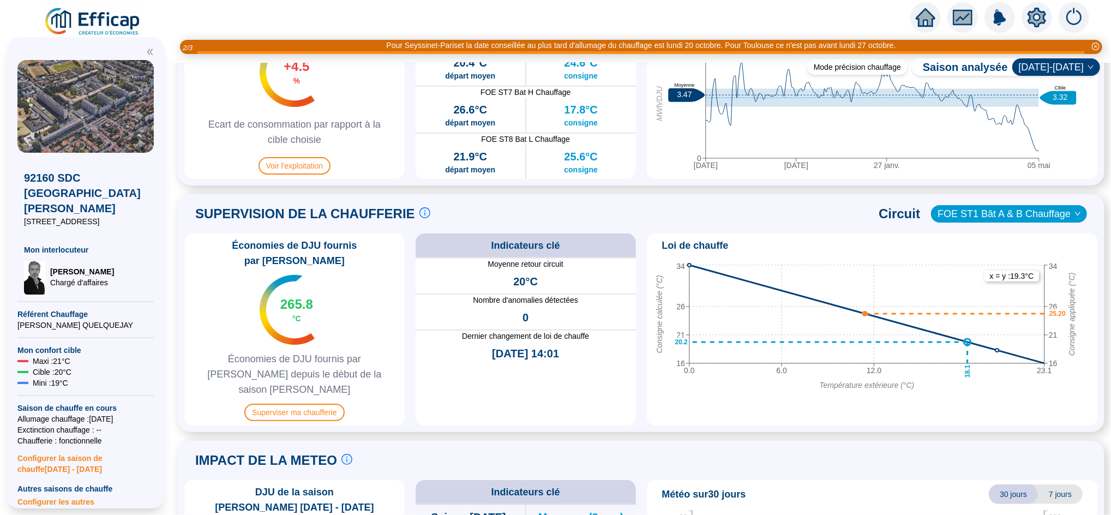
scroll to position [704, 0]
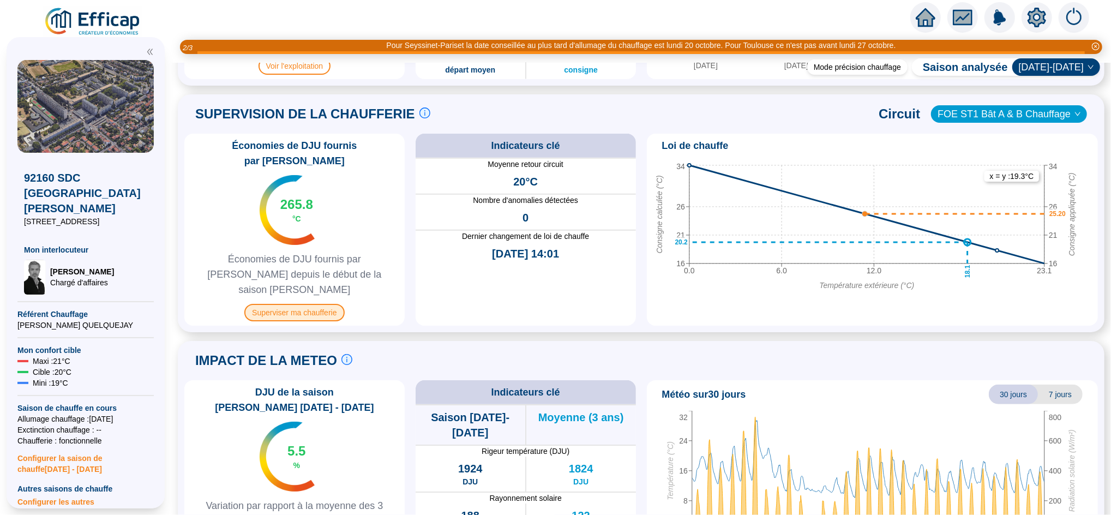
click at [327, 304] on span "Superviser ma chaufferie" at bounding box center [294, 312] width 100 height 17
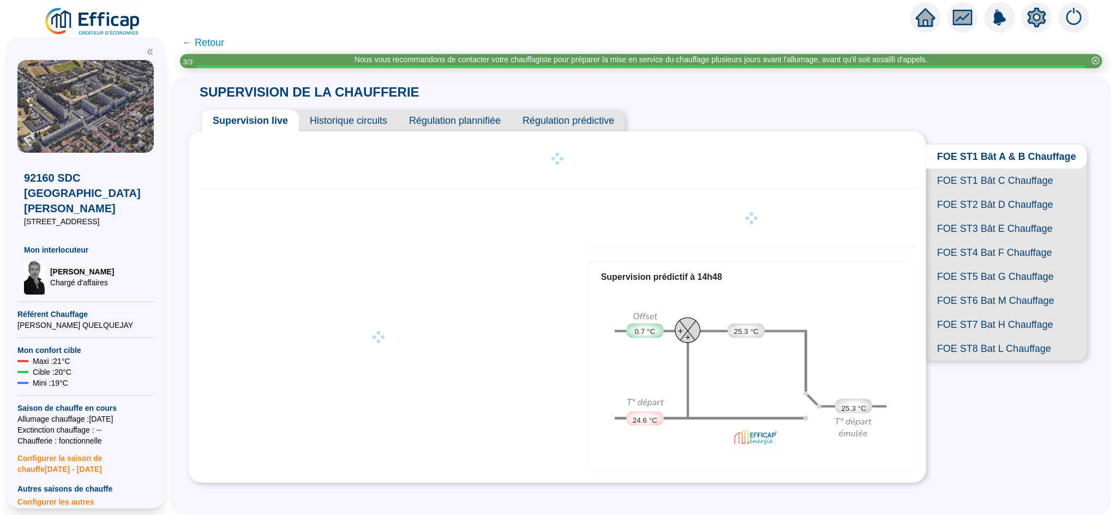
click at [224, 39] on span "← Retour" at bounding box center [203, 42] width 42 height 15
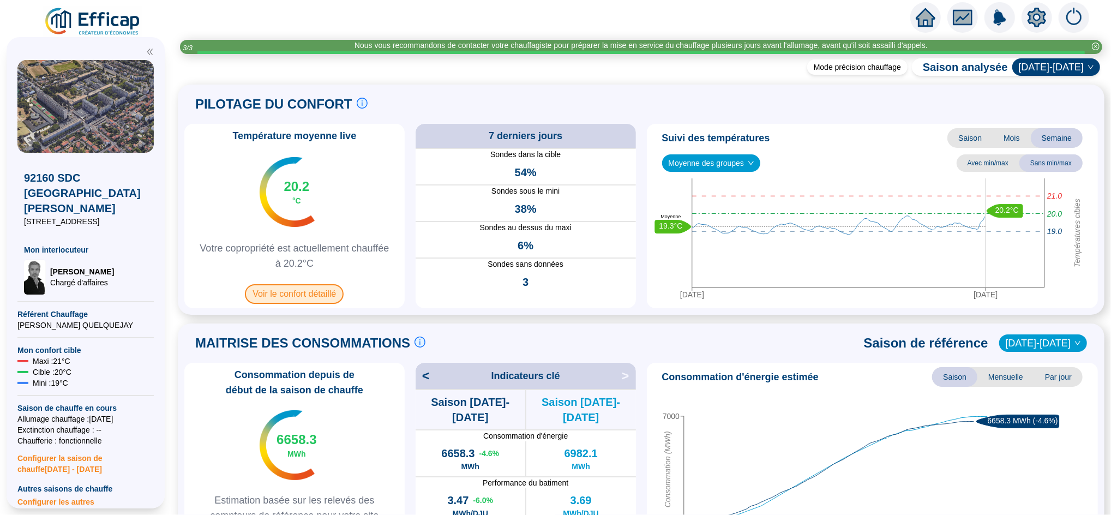
click at [324, 301] on span "Voir le confort détaillé" at bounding box center [294, 294] width 99 height 20
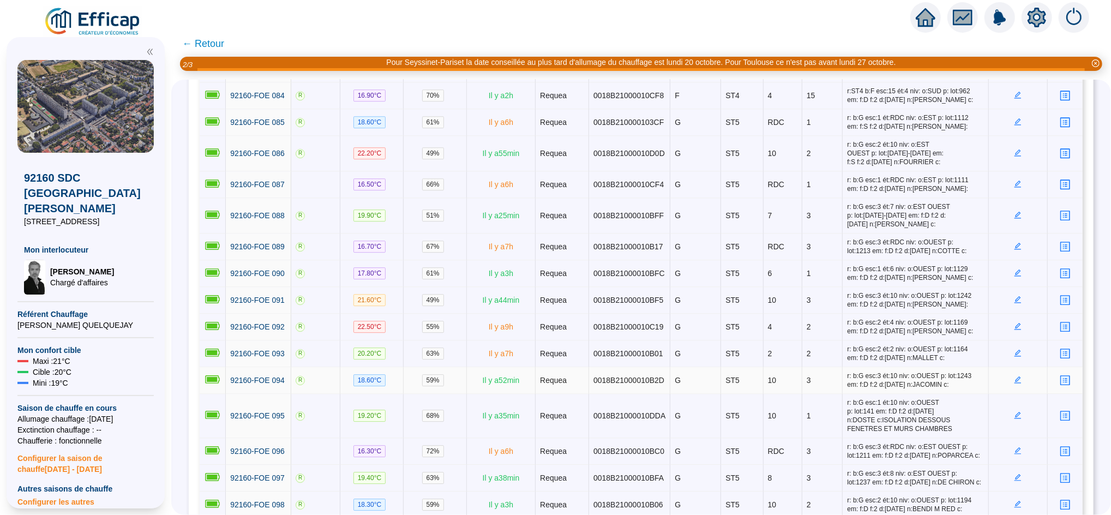
scroll to position [2533, 0]
